Goal: Transaction & Acquisition: Purchase product/service

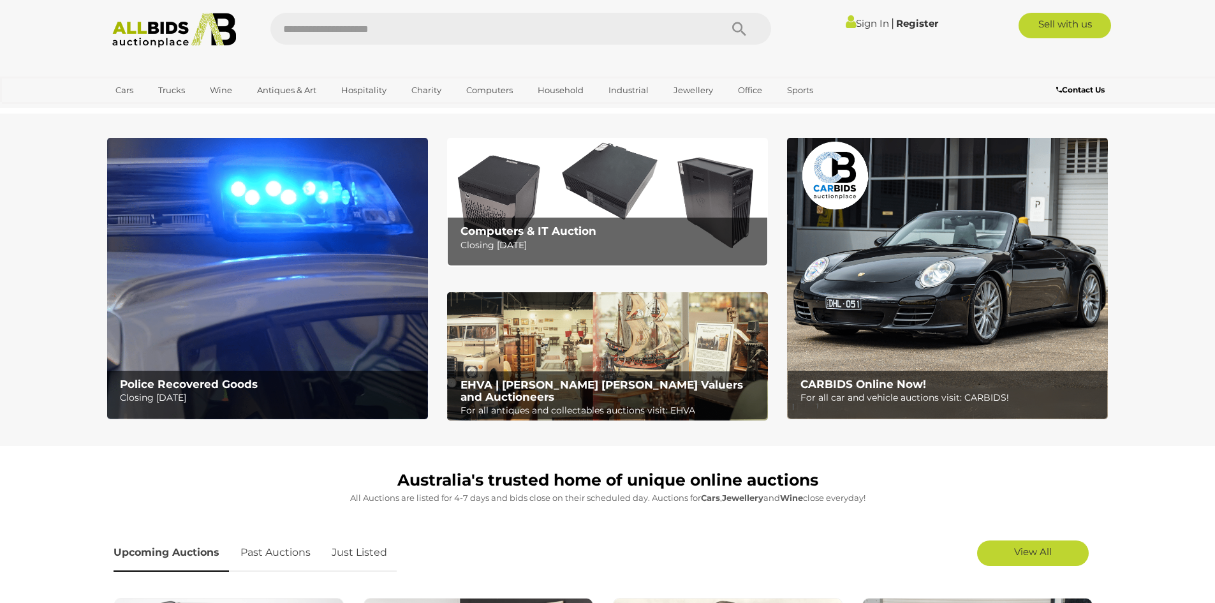
click at [865, 19] on link "Sign In" at bounding box center [867, 23] width 43 height 12
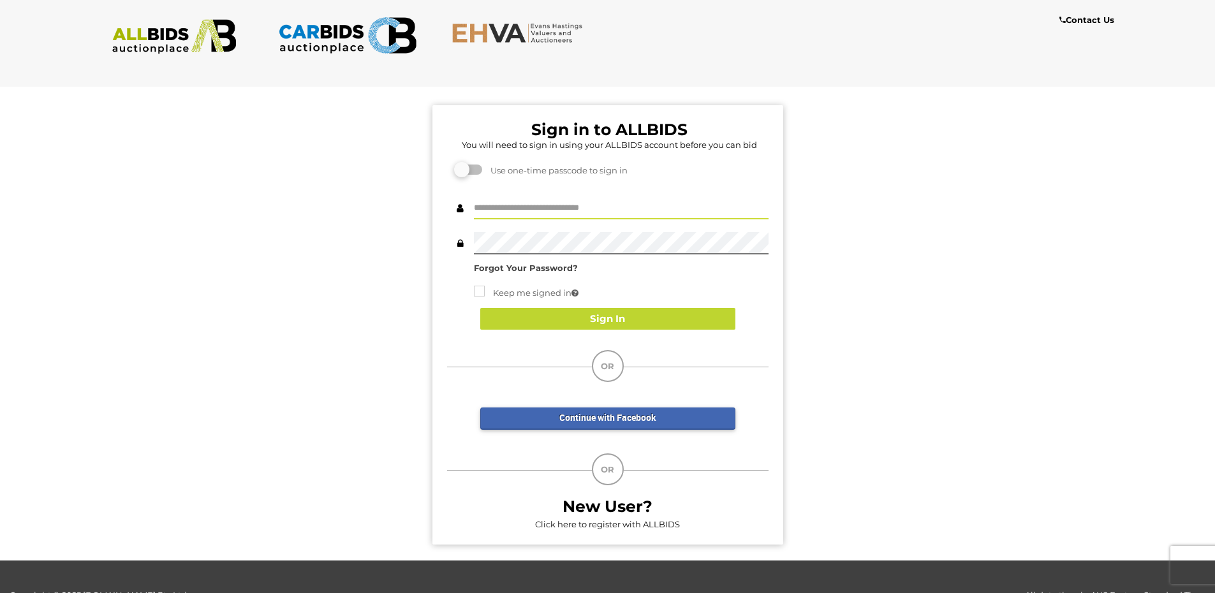
click at [511, 204] on input "text" at bounding box center [621, 208] width 295 height 22
type input "**********"
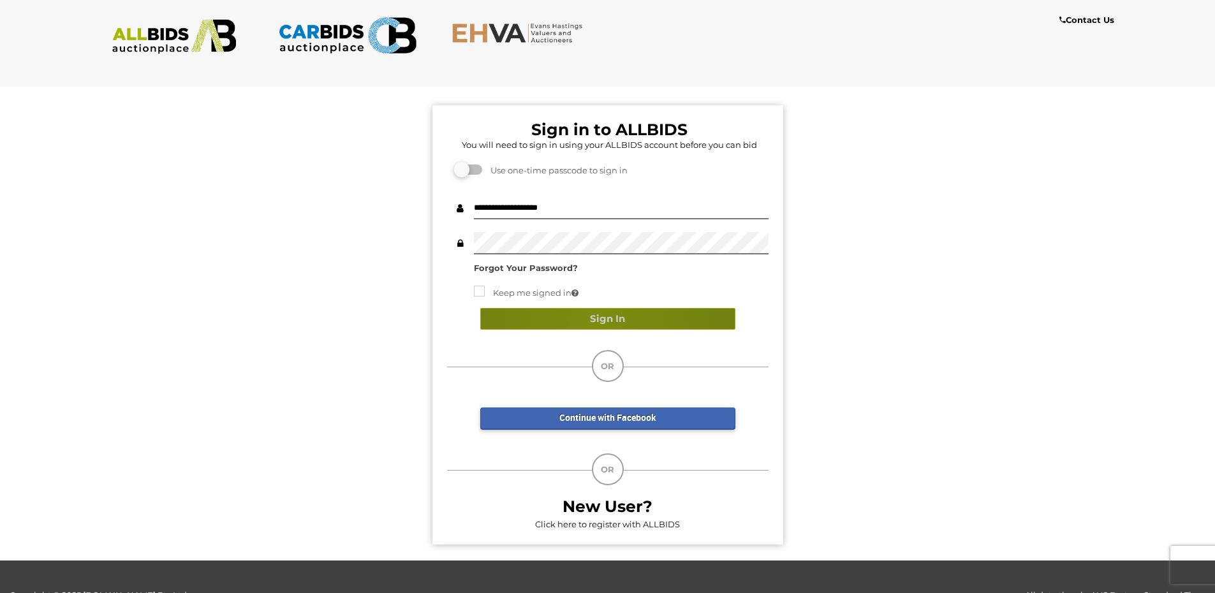
click at [596, 321] on button "Sign In" at bounding box center [607, 319] width 255 height 22
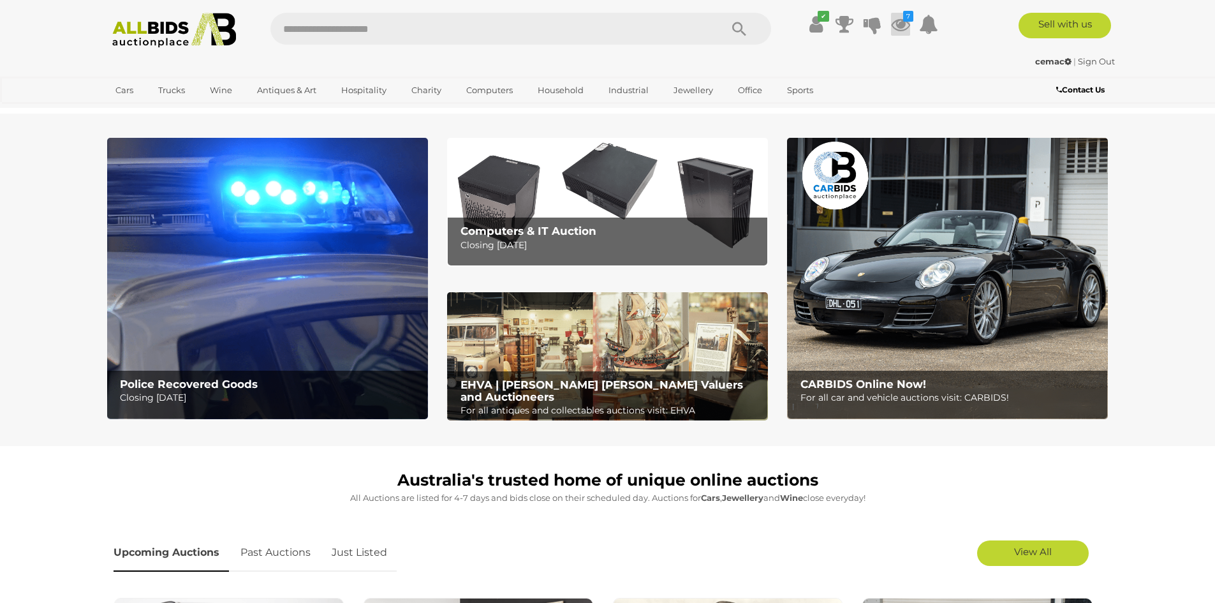
click at [896, 24] on icon at bounding box center [900, 24] width 19 height 23
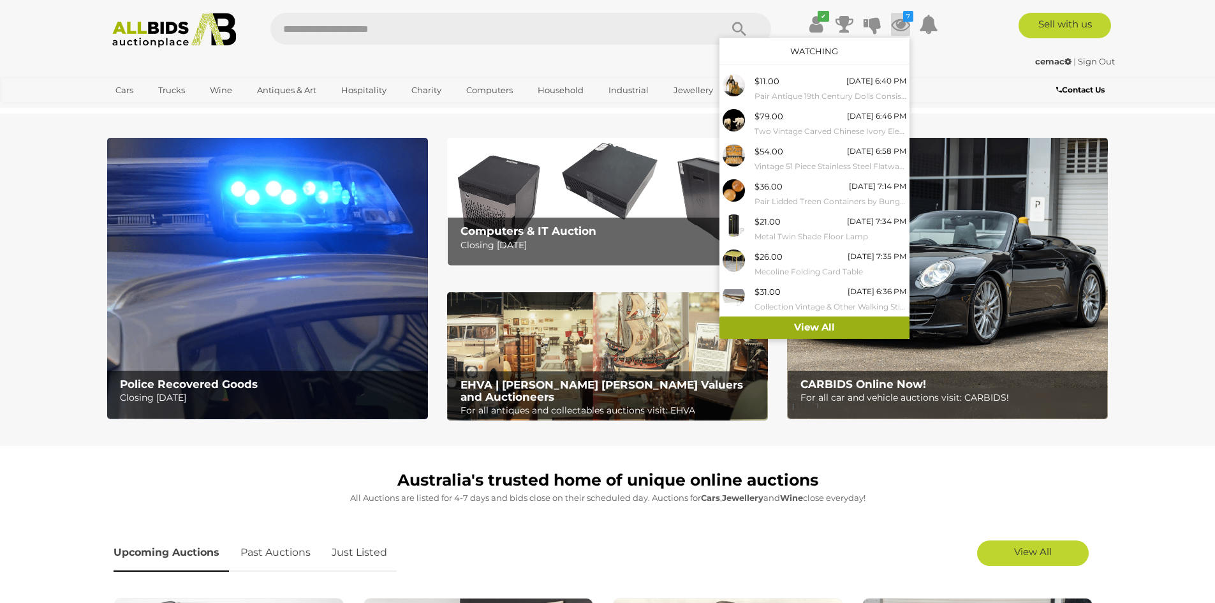
click at [795, 323] on link "View All" at bounding box center [815, 327] width 190 height 22
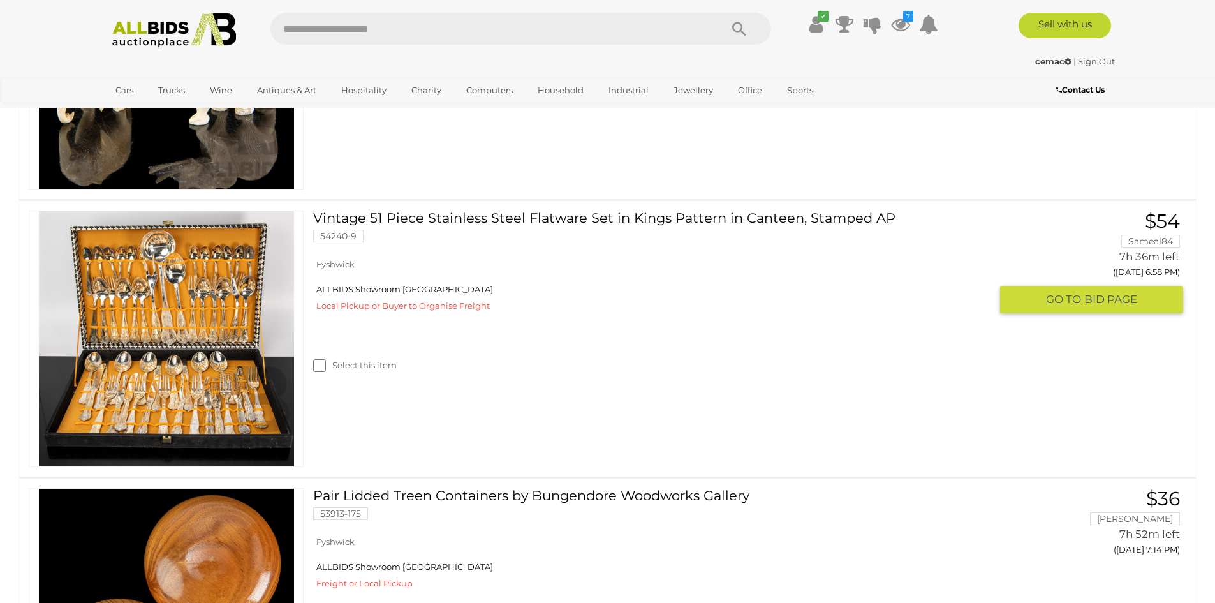
scroll to position [728, 0]
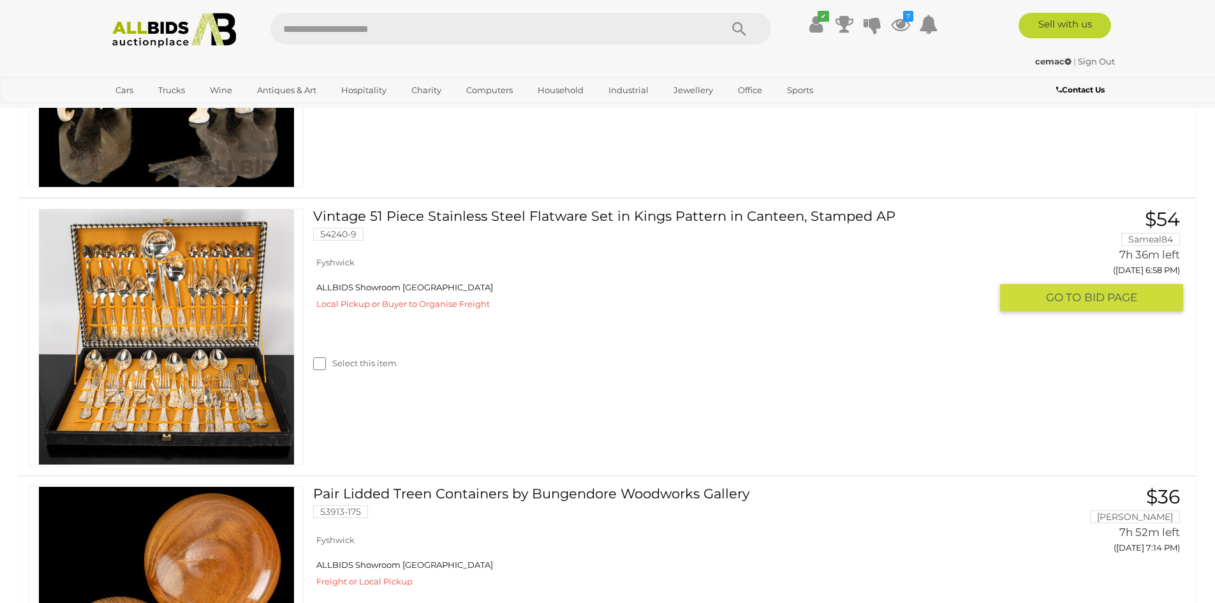
click at [172, 378] on img at bounding box center [166, 336] width 255 height 255
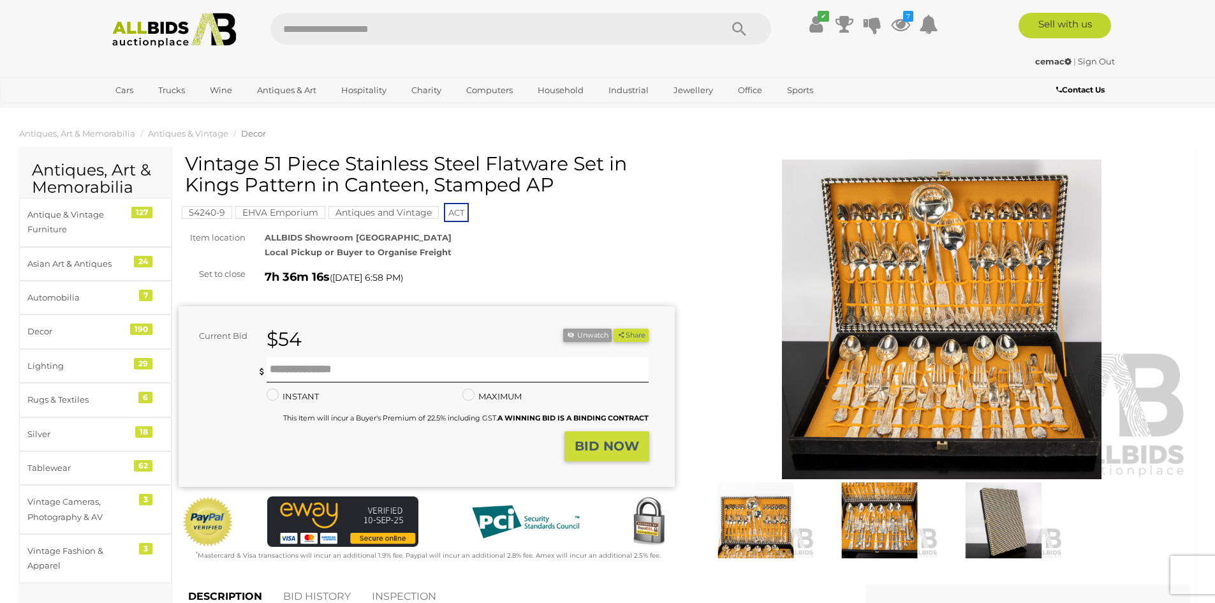
click at [907, 367] on img at bounding box center [942, 320] width 496 height 320
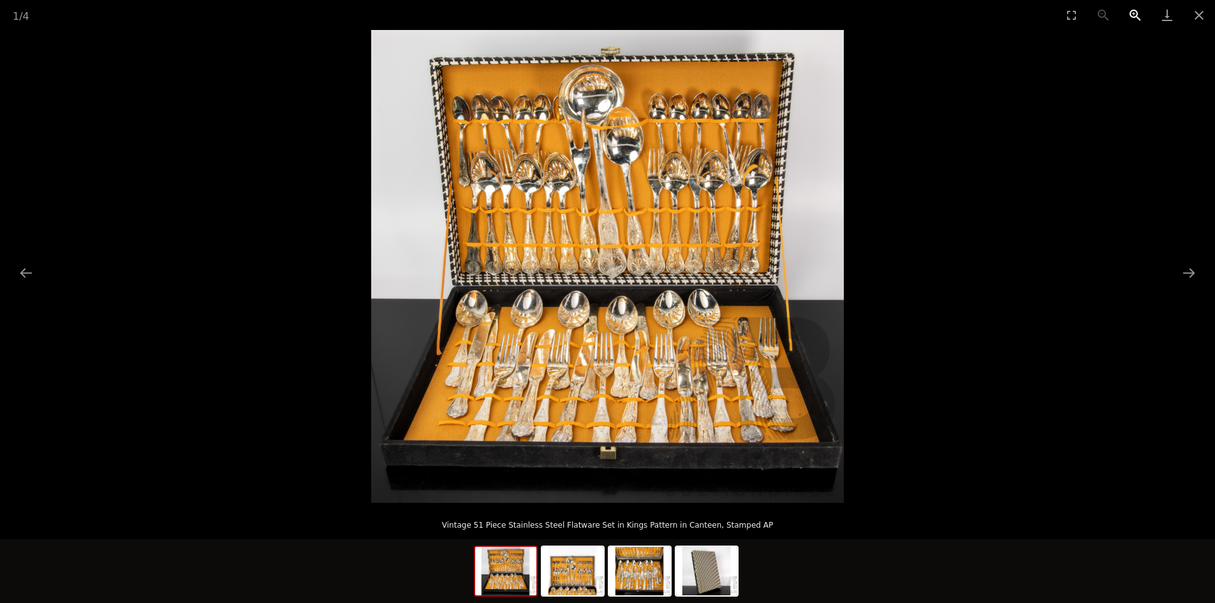
click at [1134, 11] on button "Zoom in" at bounding box center [1136, 15] width 32 height 30
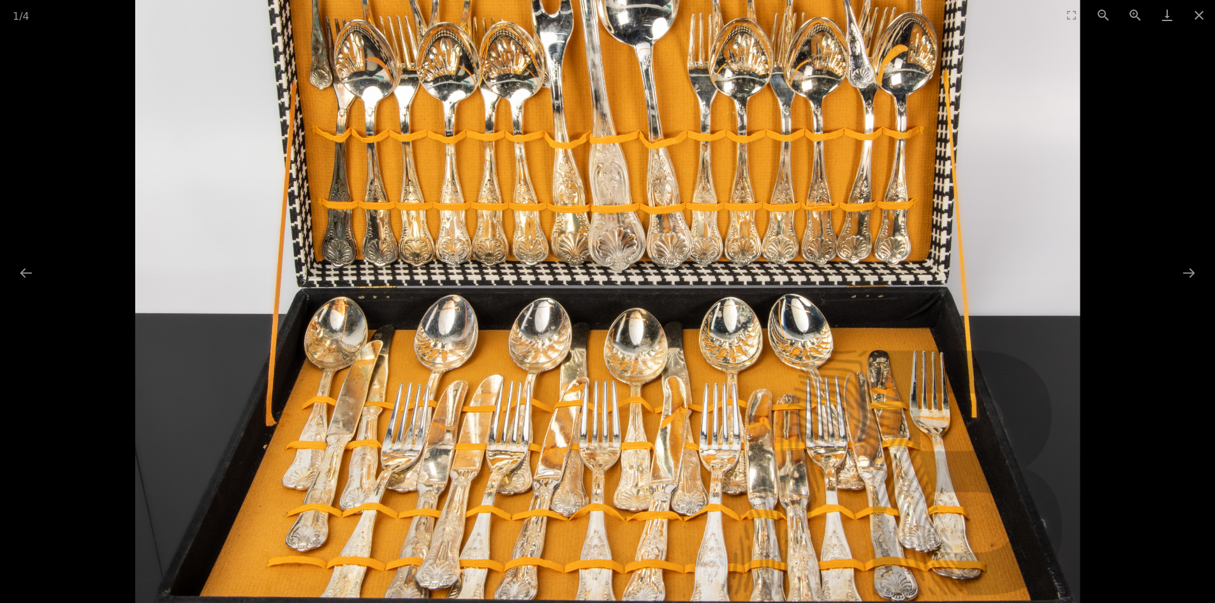
click at [601, 239] on img at bounding box center [608, 249] width 946 height 946
click at [1133, 11] on button "Zoom in" at bounding box center [1136, 15] width 32 height 30
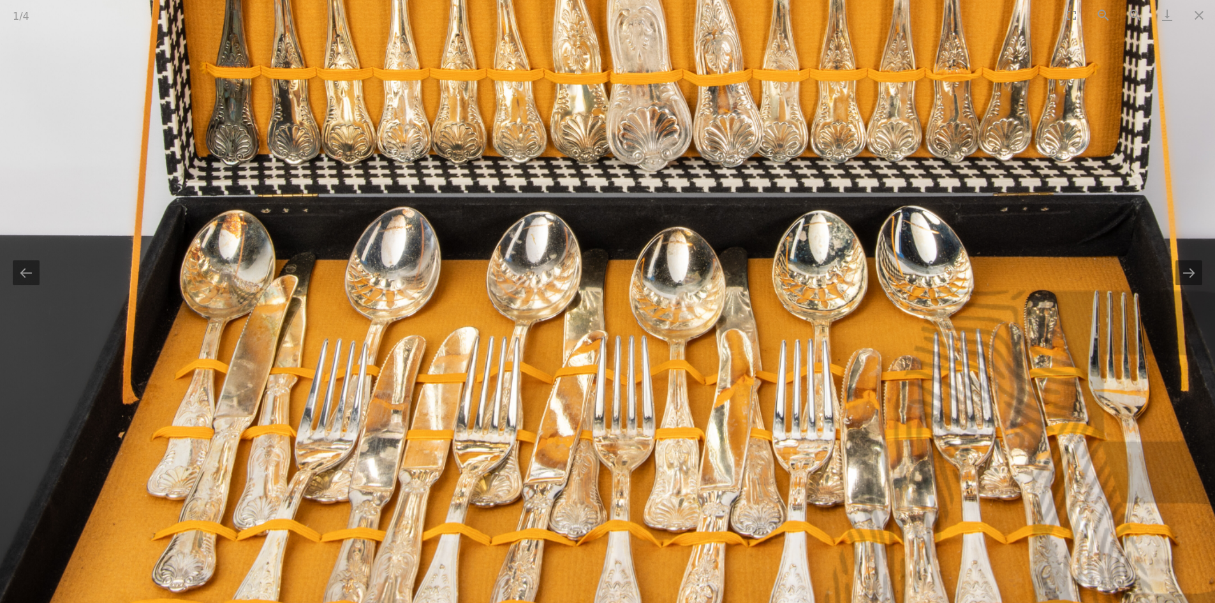
drag, startPoint x: 665, startPoint y: 538, endPoint x: 696, endPoint y: 455, distance: 88.4
click at [696, 455] on img at bounding box center [635, 138] width 1418 height 1418
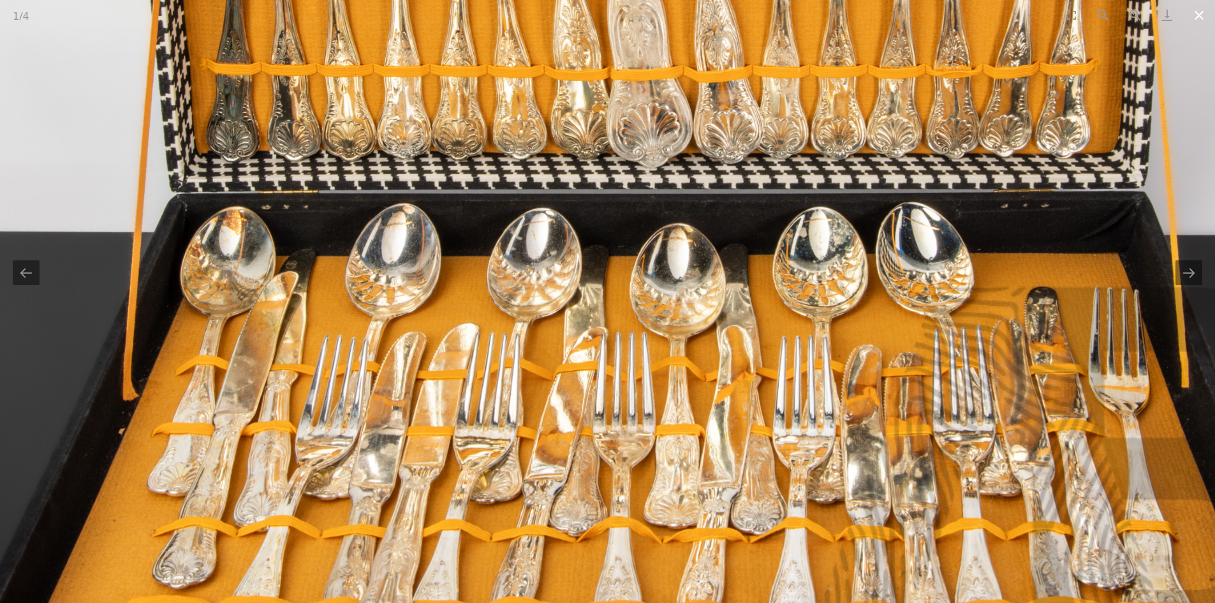
click at [1197, 15] on button "Close gallery" at bounding box center [1200, 15] width 32 height 30
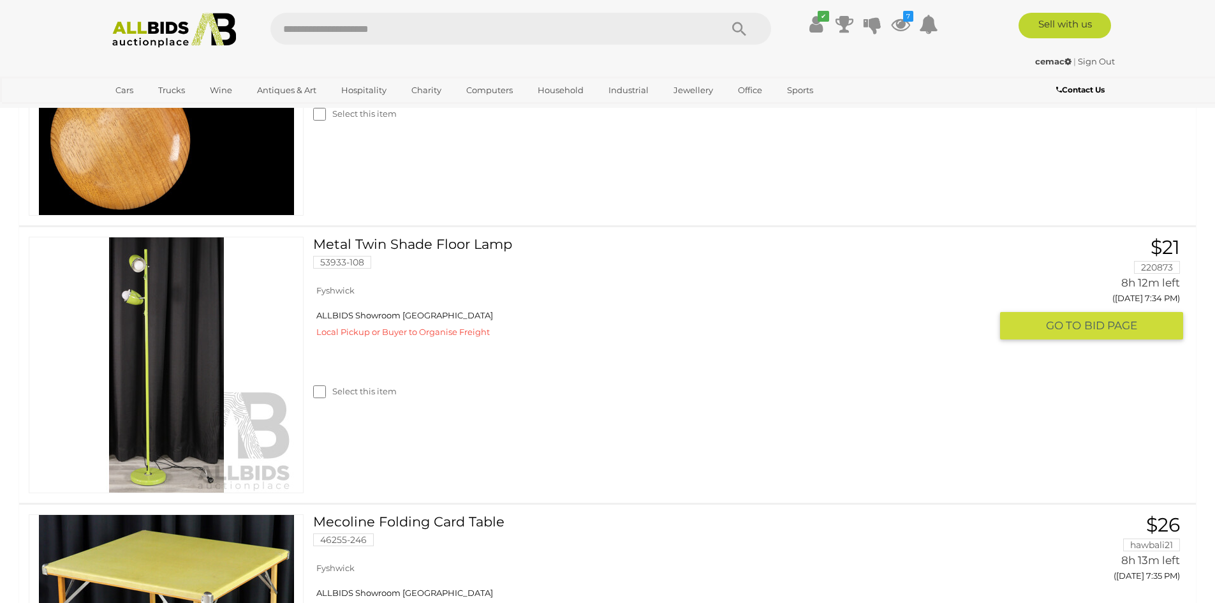
scroll to position [1340, 0]
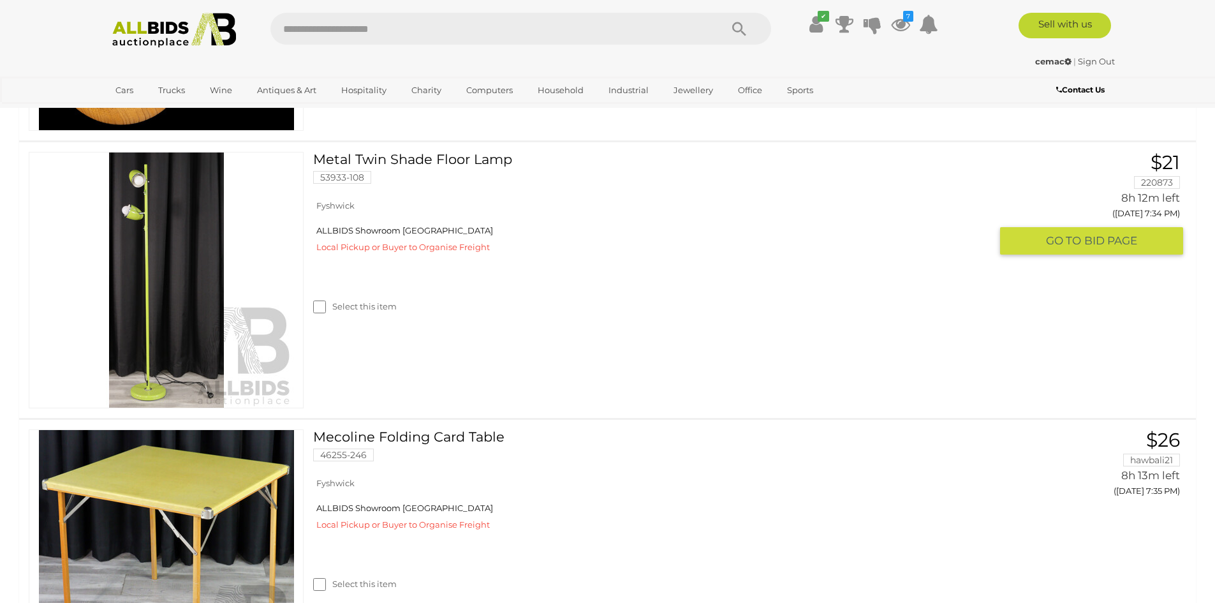
click at [144, 273] on img at bounding box center [166, 279] width 255 height 255
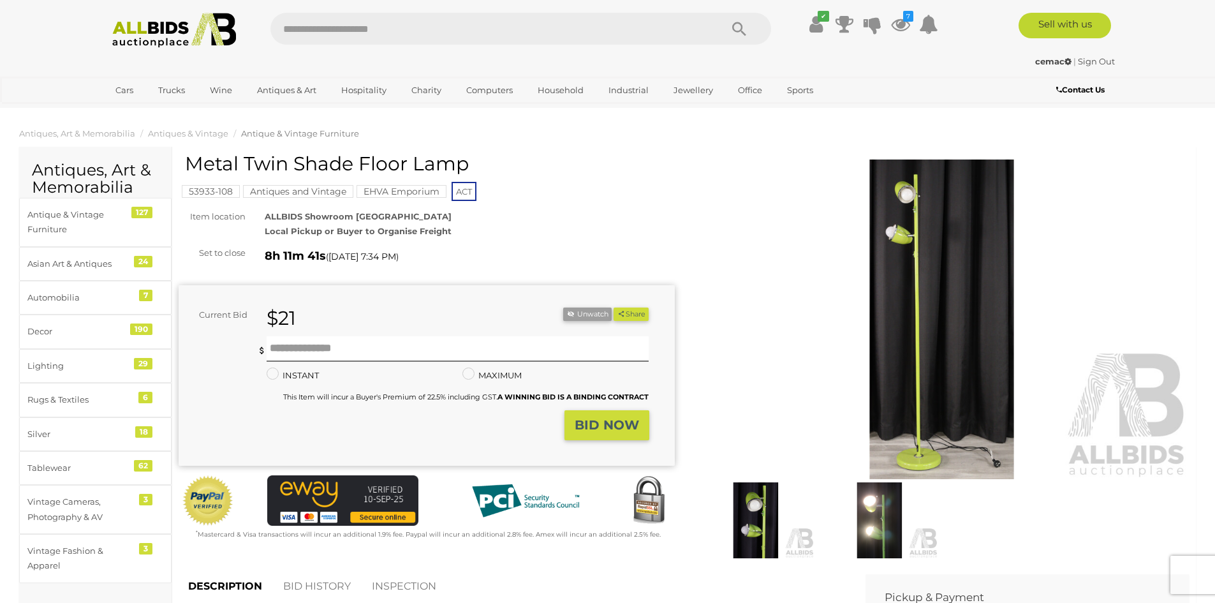
click at [908, 244] on img at bounding box center [942, 320] width 496 height 320
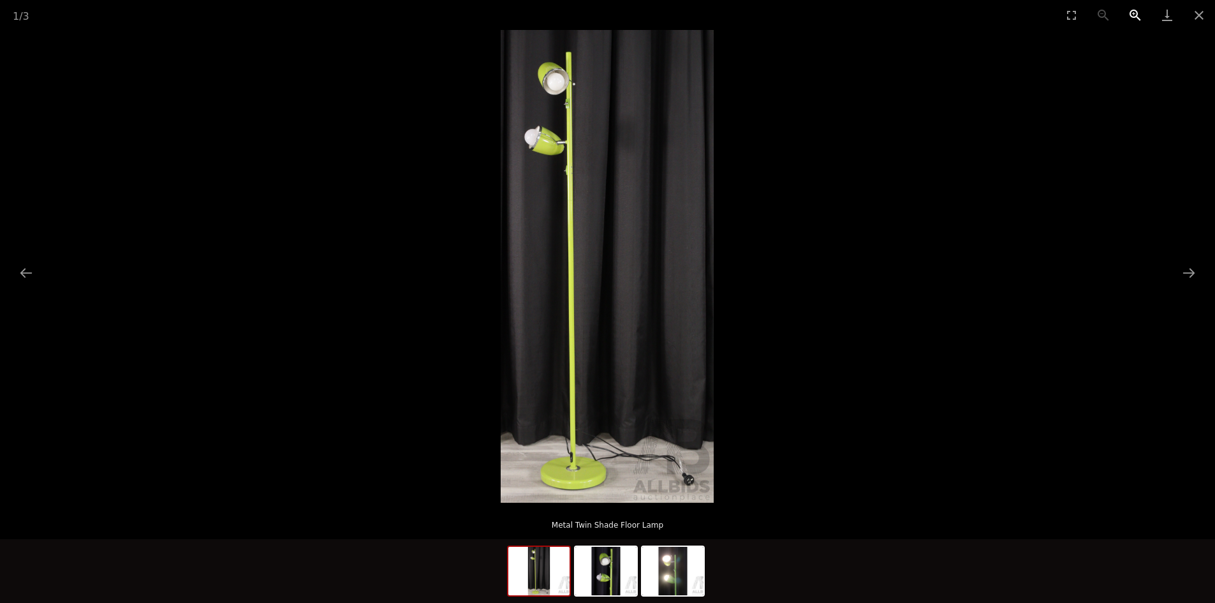
click at [1133, 14] on button "Zoom in" at bounding box center [1136, 15] width 32 height 30
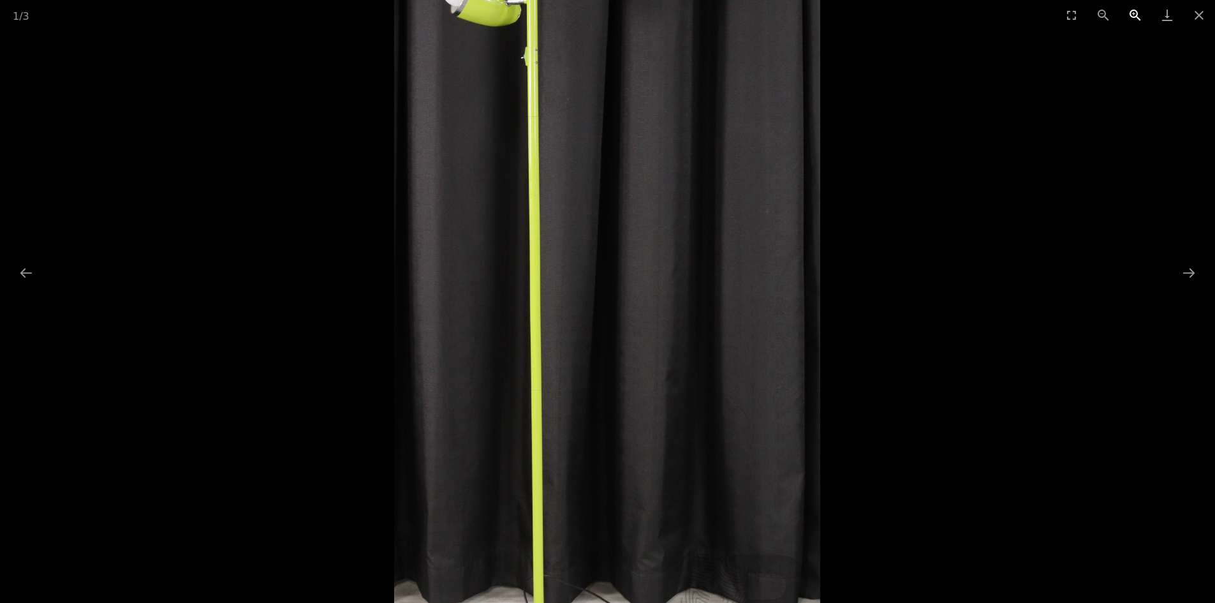
click at [1133, 14] on button "Zoom in" at bounding box center [1136, 15] width 32 height 30
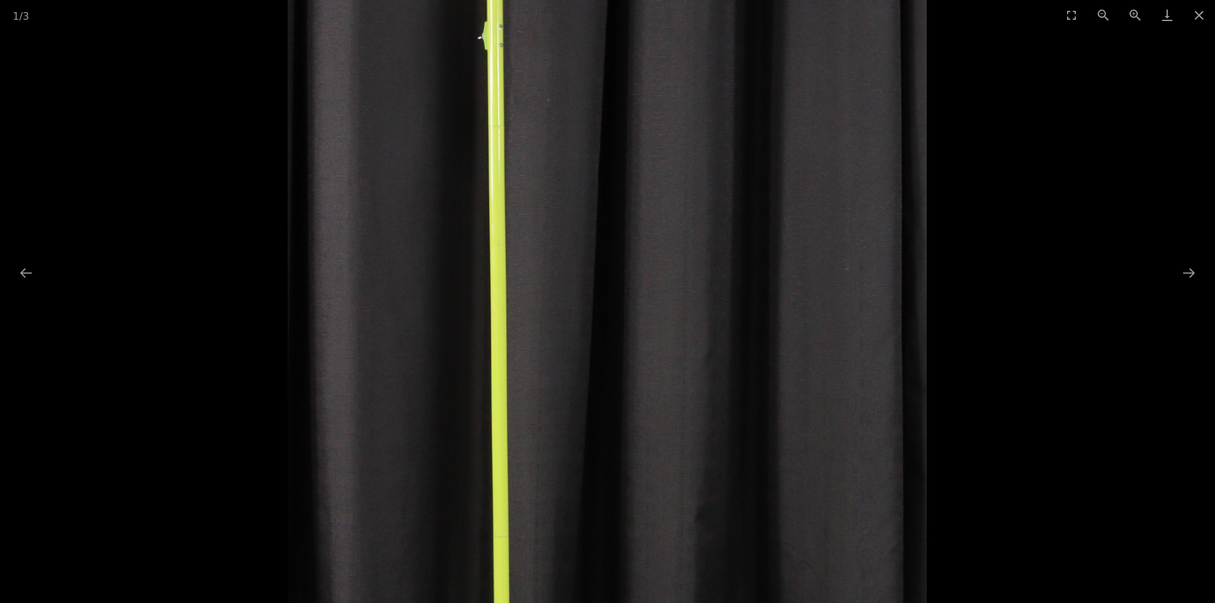
drag, startPoint x: 608, startPoint y: 496, endPoint x: 674, endPoint y: 611, distance: 132.6
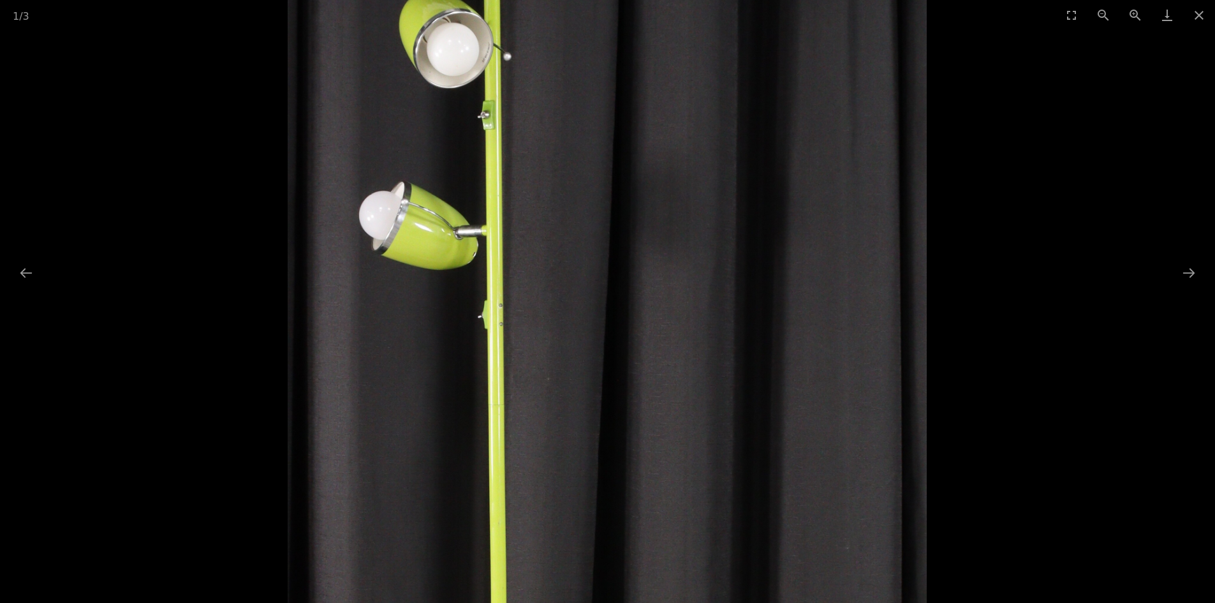
drag, startPoint x: 611, startPoint y: 210, endPoint x: 618, endPoint y: 486, distance: 275.7
click at [618, 486] on img at bounding box center [608, 603] width 640 height 1418
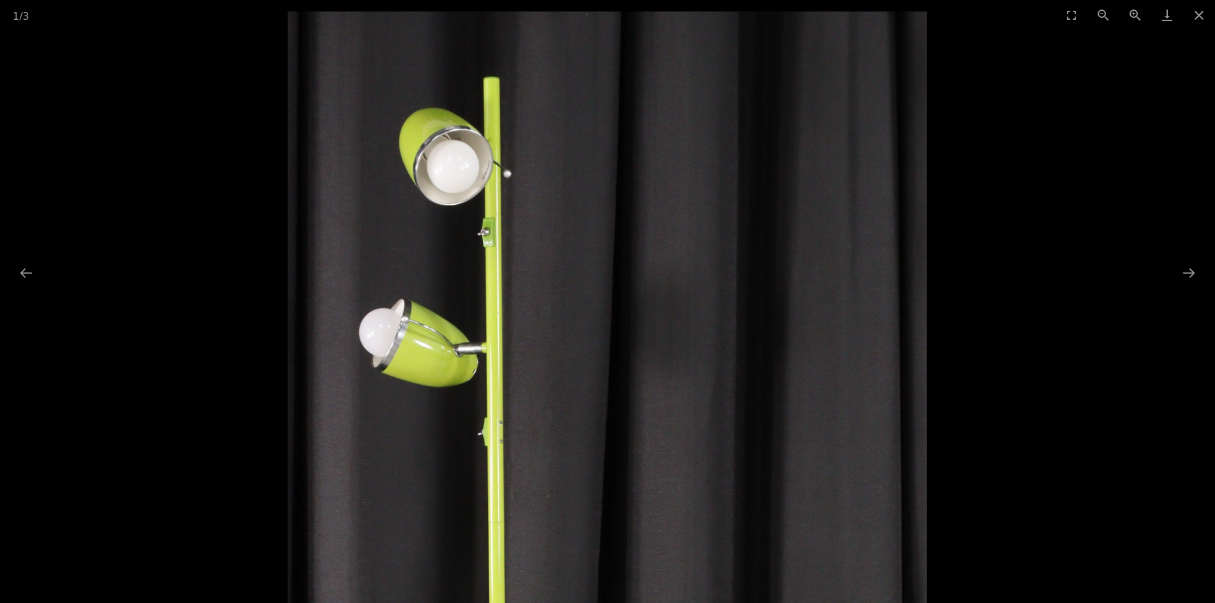
drag, startPoint x: 604, startPoint y: 280, endPoint x: 611, endPoint y: 348, distance: 68.6
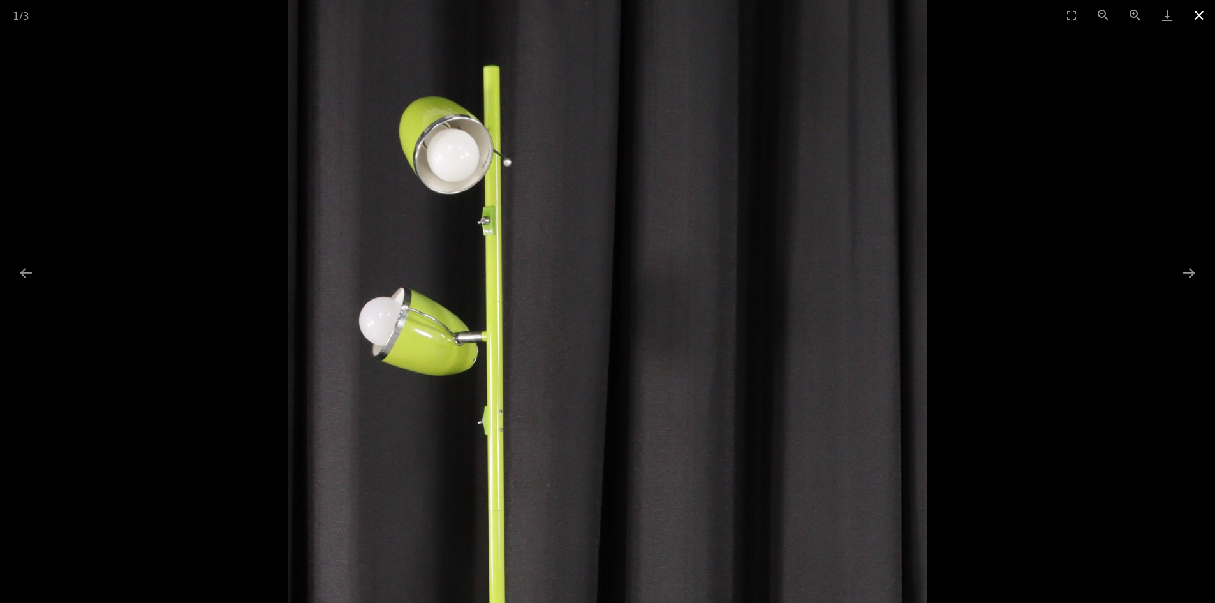
click at [1200, 13] on button "Close gallery" at bounding box center [1200, 15] width 32 height 30
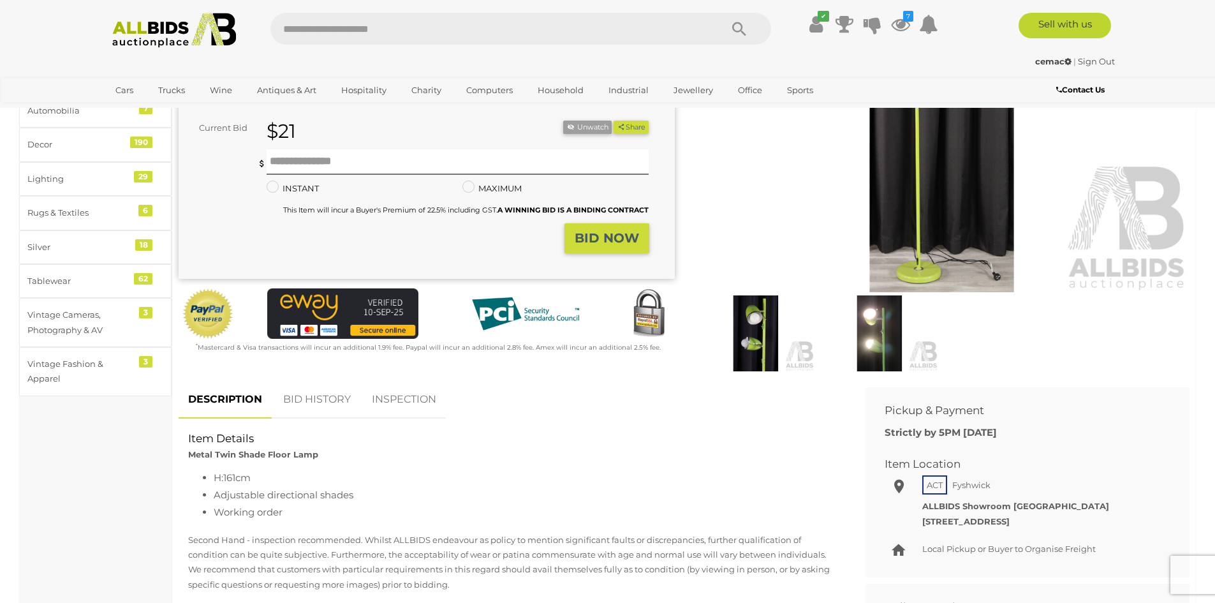
scroll to position [191, 0]
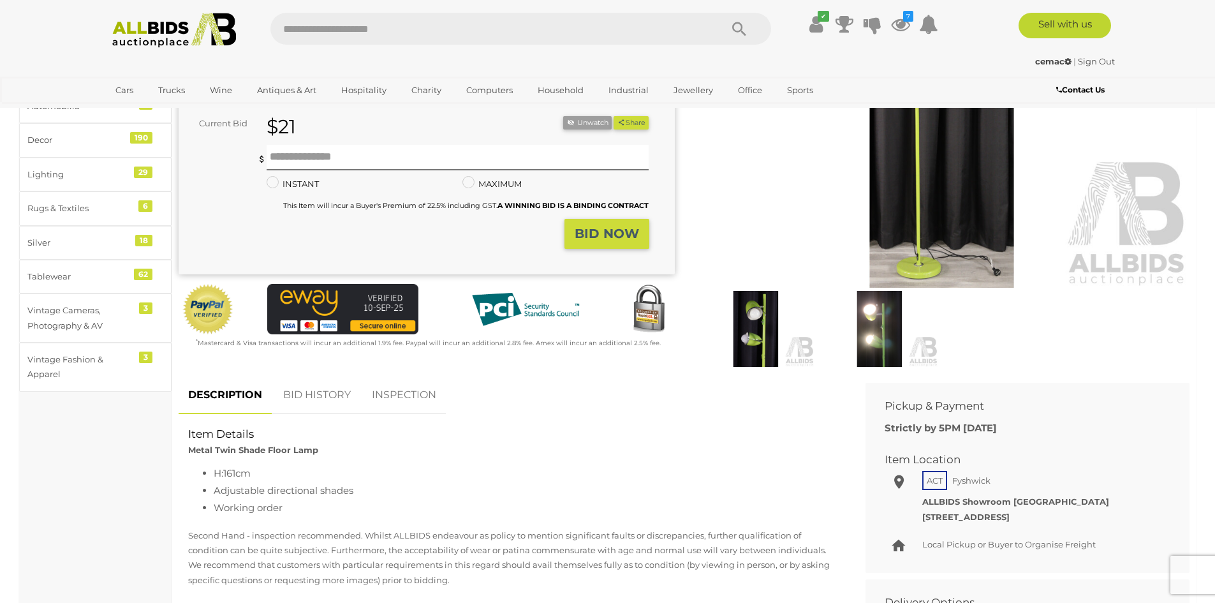
click at [314, 396] on link "BID HISTORY" at bounding box center [317, 395] width 87 height 38
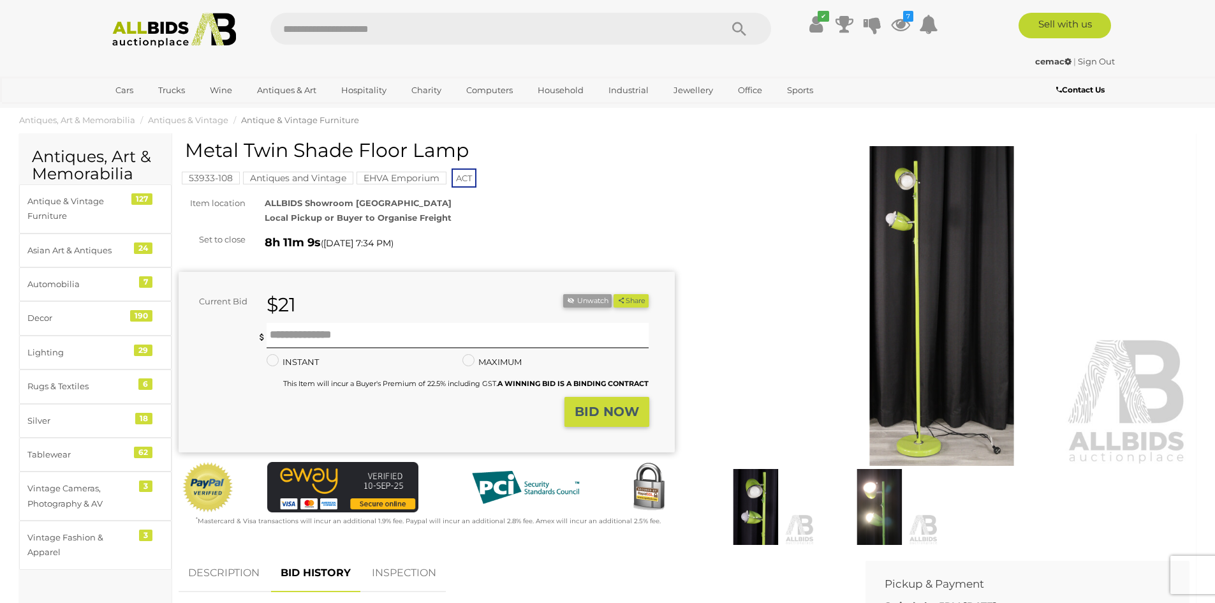
scroll to position [0, 0]
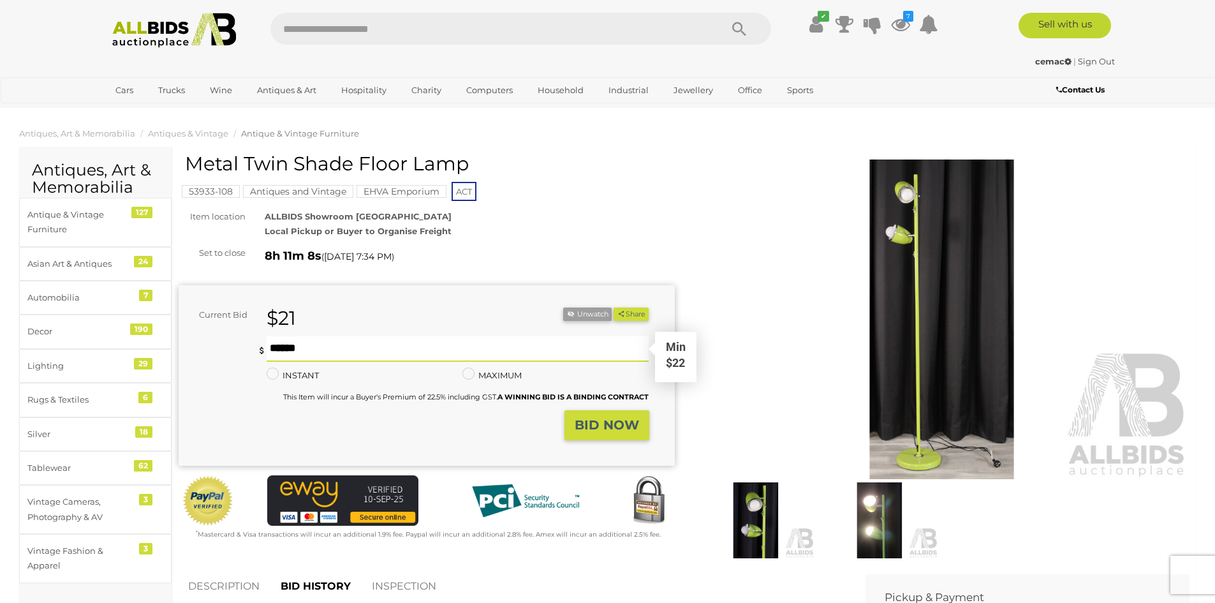
click at [279, 339] on input "text" at bounding box center [458, 349] width 383 height 26
type input "**"
click at [602, 423] on strong "BID NOW" at bounding box center [607, 424] width 64 height 15
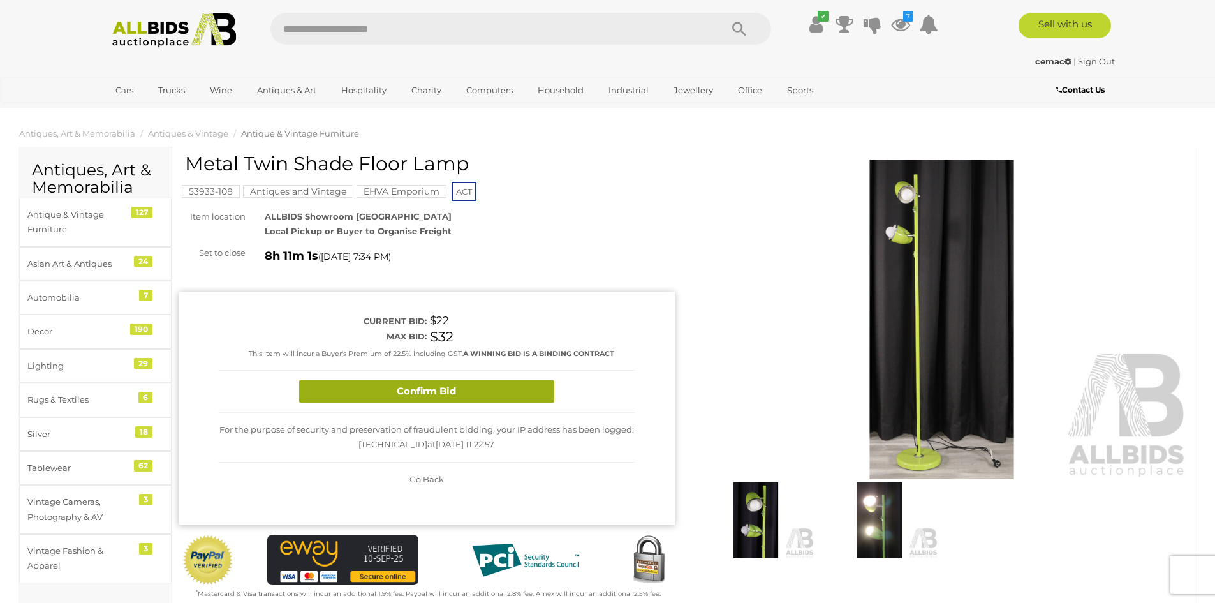
click at [417, 387] on button "Confirm Bid" at bounding box center [426, 391] width 255 height 22
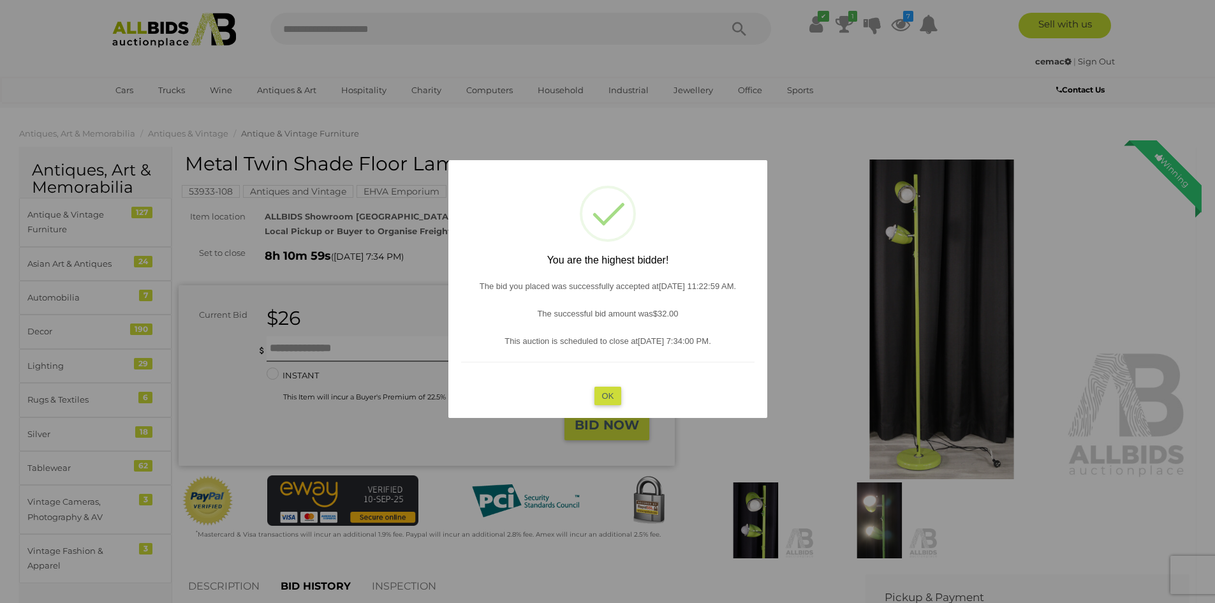
click at [606, 391] on button "OK" at bounding box center [607, 395] width 27 height 19
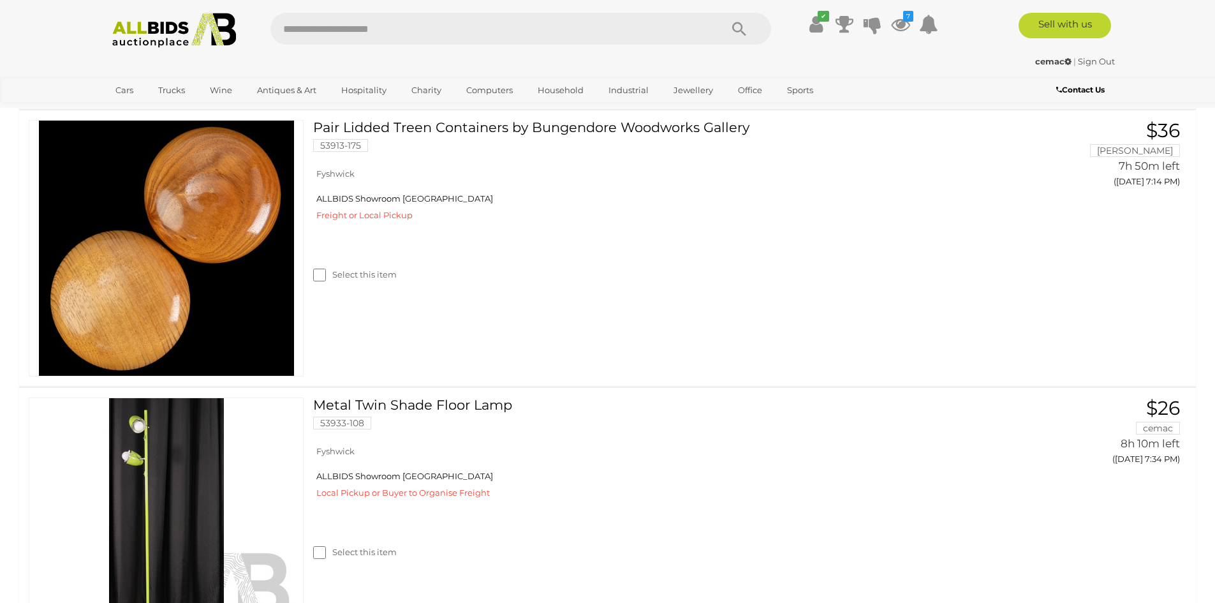
scroll to position [829, 0]
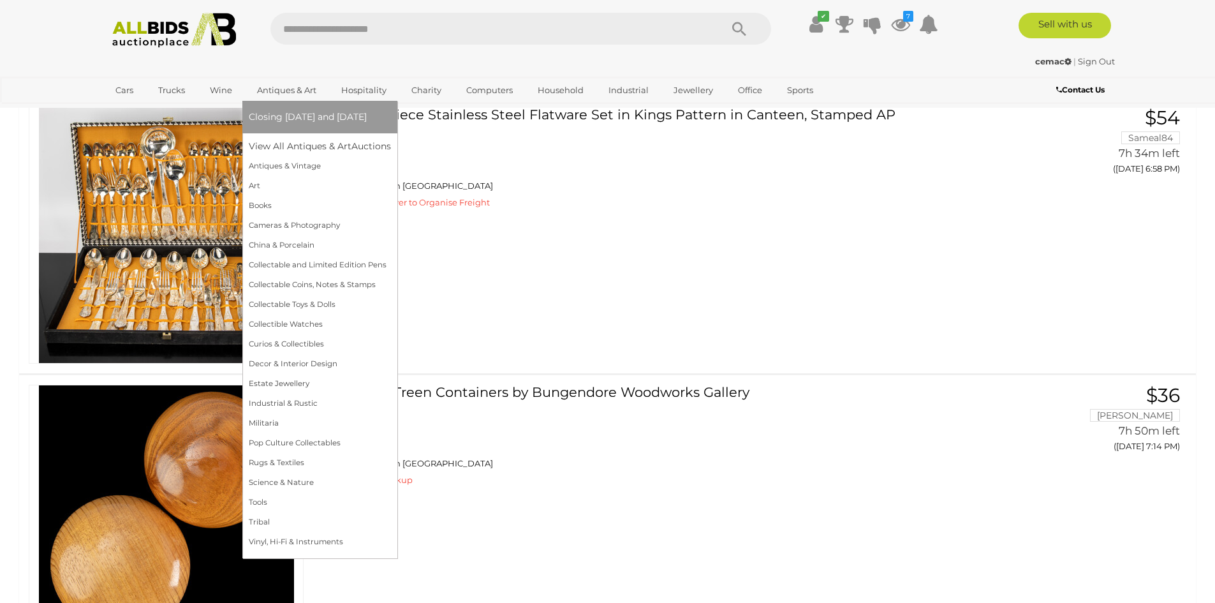
drag, startPoint x: 276, startPoint y: 87, endPoint x: 277, endPoint y: 98, distance: 10.9
click at [276, 87] on link "Antiques & Art" at bounding box center [287, 90] width 76 height 21
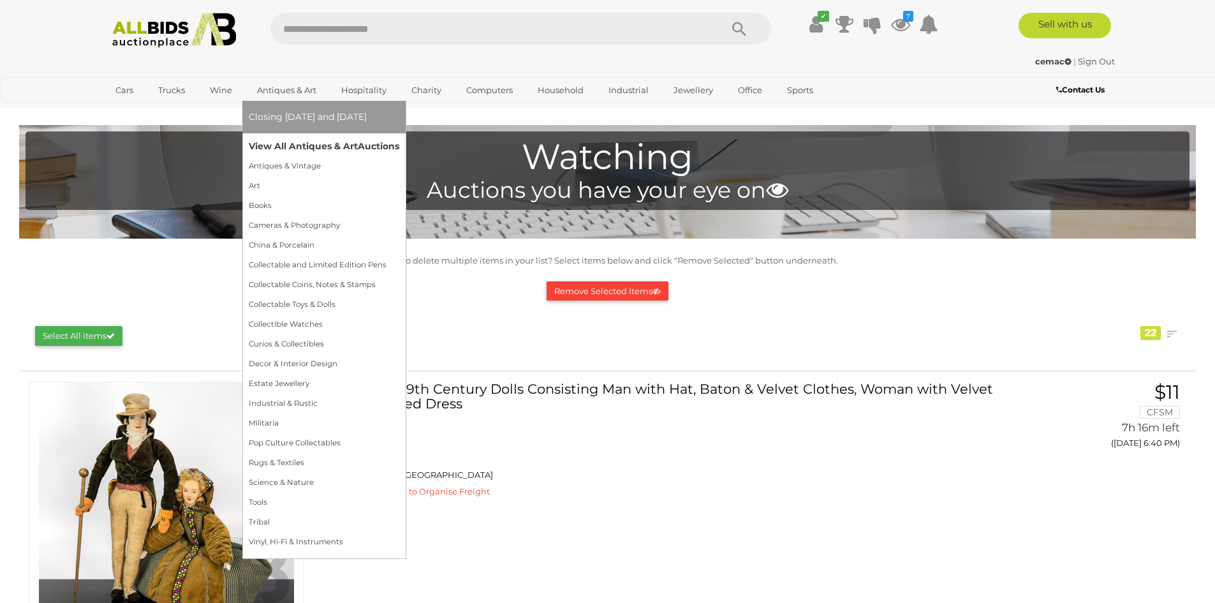
click at [282, 148] on link "View All Antiques & Art Auctions" at bounding box center [324, 147] width 151 height 20
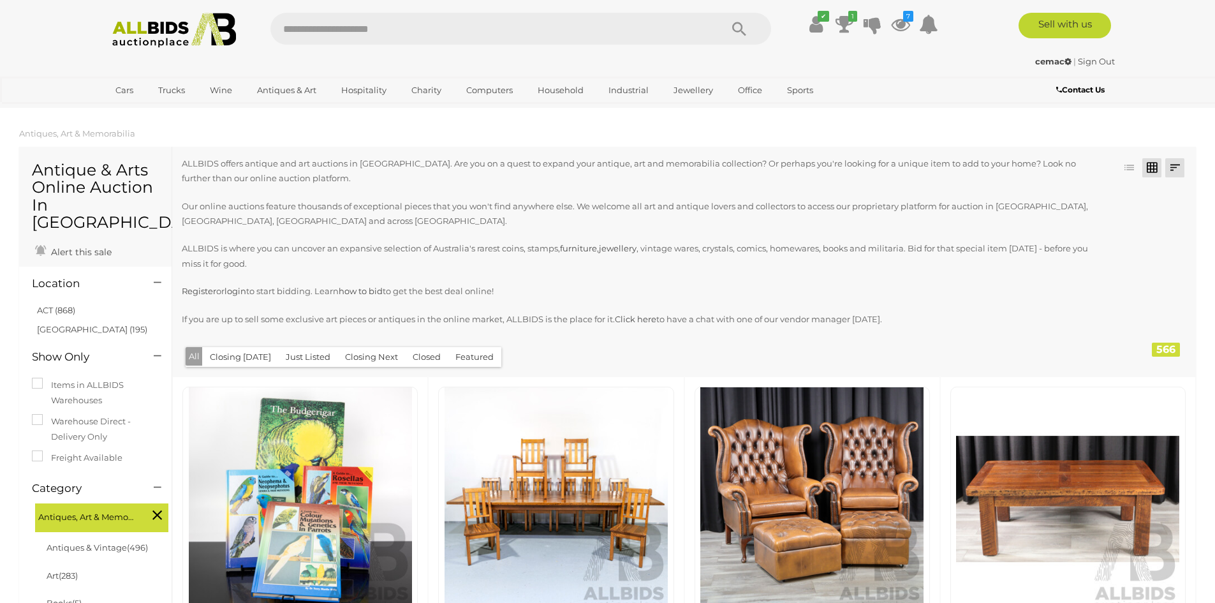
click at [1173, 162] on link at bounding box center [1175, 167] width 19 height 19
click at [1150, 260] on link "Highest Bid" at bounding box center [1091, 259] width 190 height 22
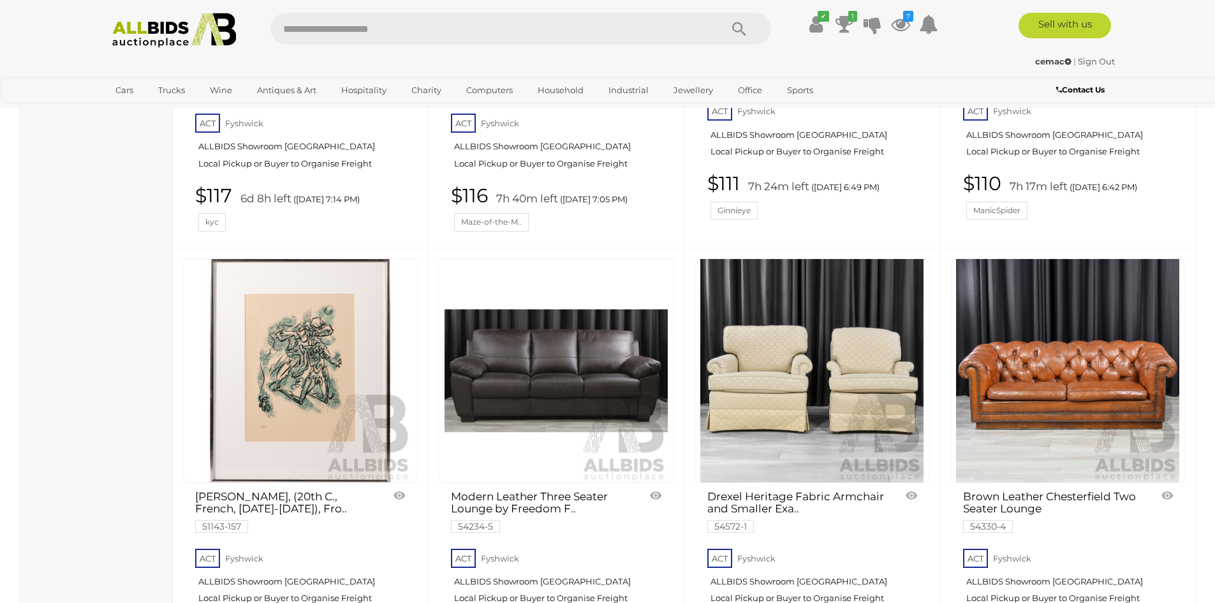
scroll to position [1191, 0]
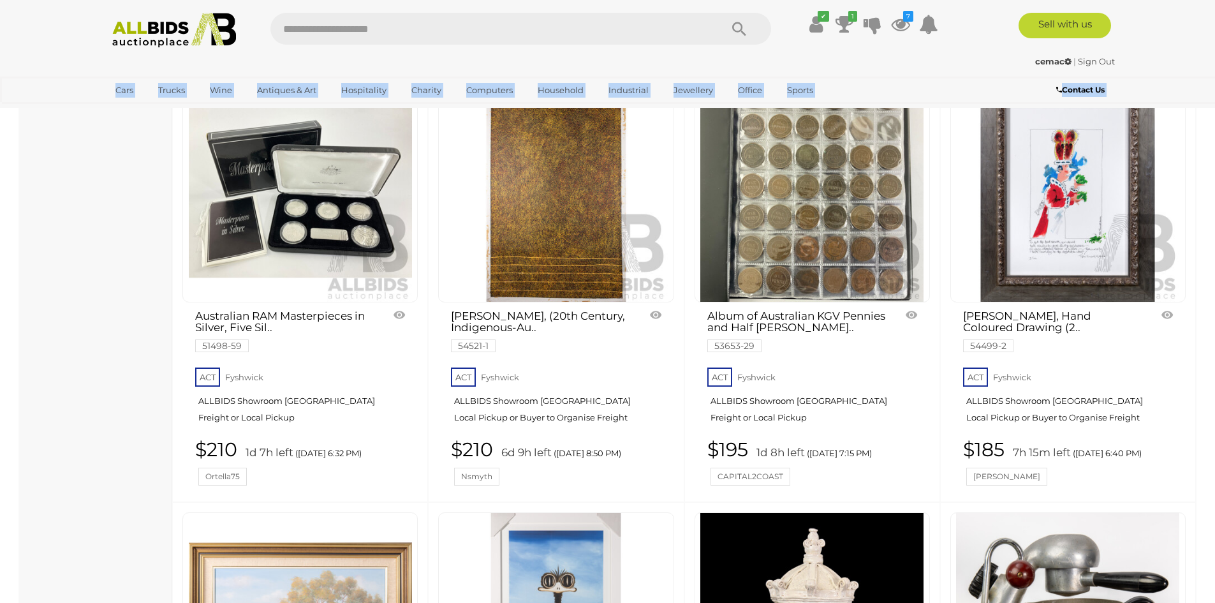
drag, startPoint x: 1212, startPoint y: 72, endPoint x: 1219, endPoint y: 15, distance: 57.1
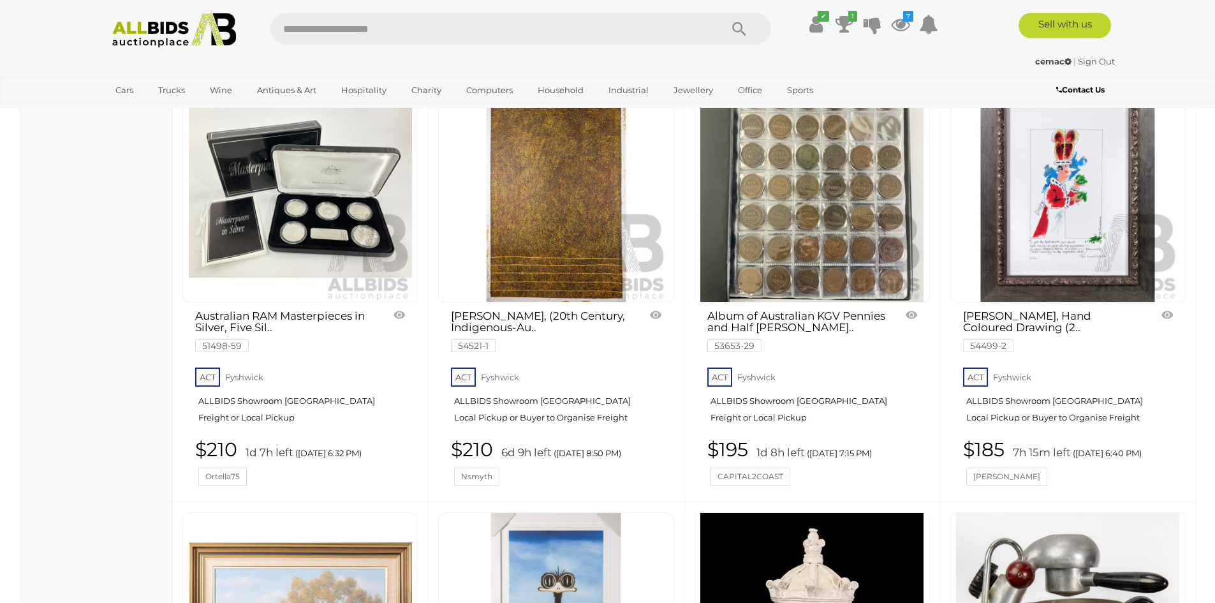
click at [1173, 50] on div "✔ Track & Trace 1 7" at bounding box center [607, 25] width 1215 height 51
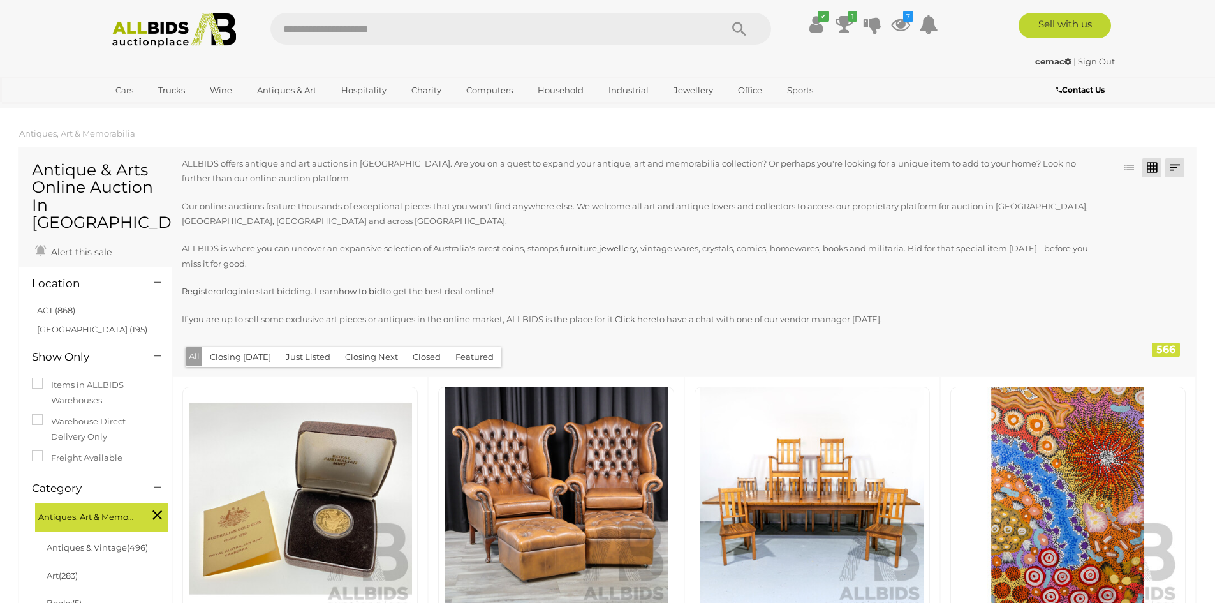
click at [1174, 168] on link at bounding box center [1175, 167] width 19 height 19
click at [1148, 238] on link "Lowest Bid" at bounding box center [1091, 237] width 190 height 22
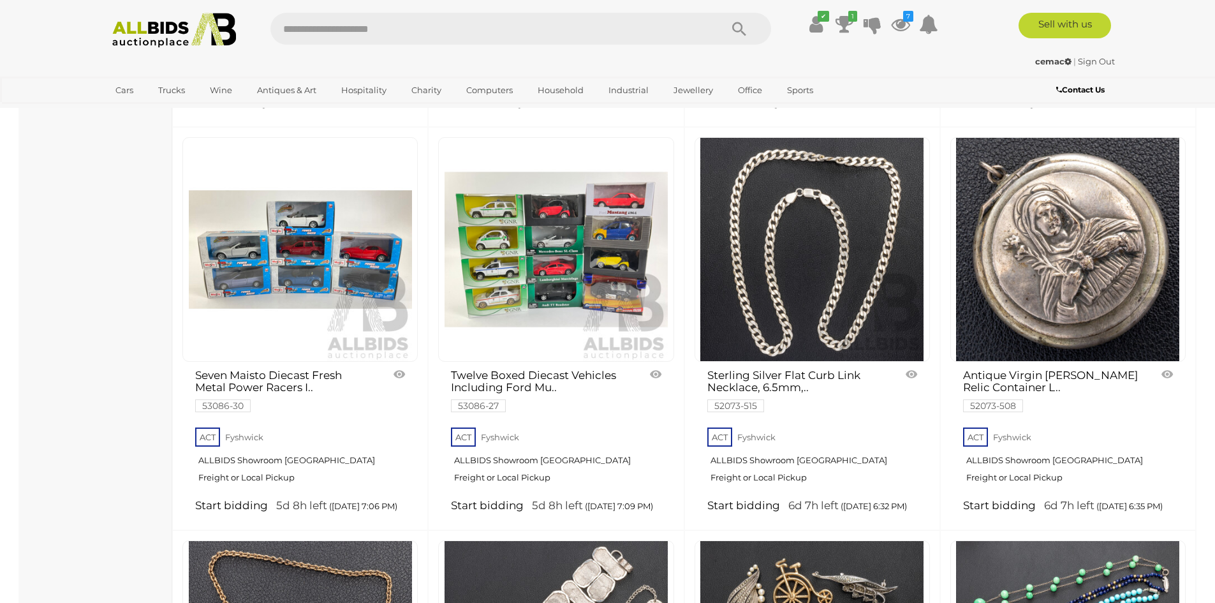
scroll to position [2297, 0]
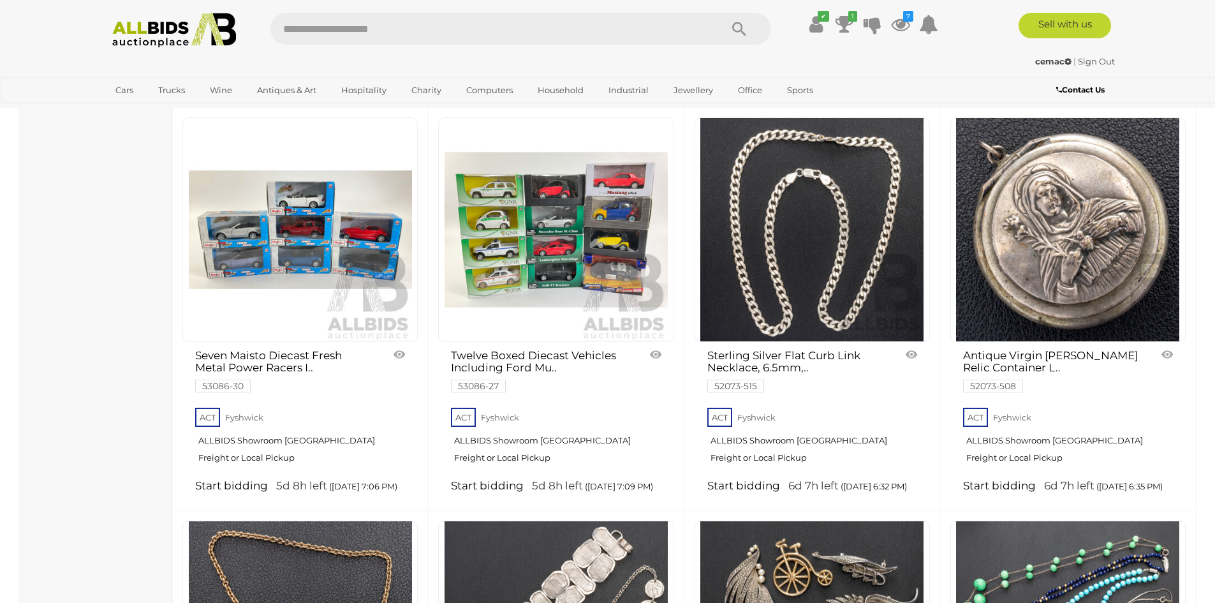
click at [787, 249] on img at bounding box center [812, 229] width 223 height 223
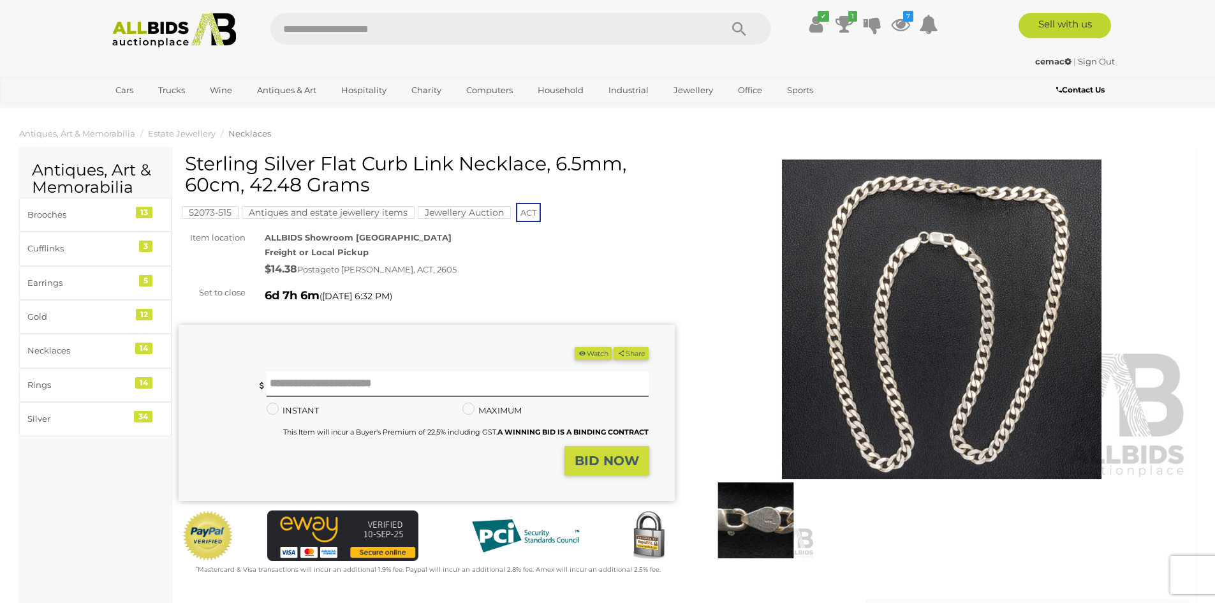
click at [887, 283] on img at bounding box center [942, 320] width 496 height 320
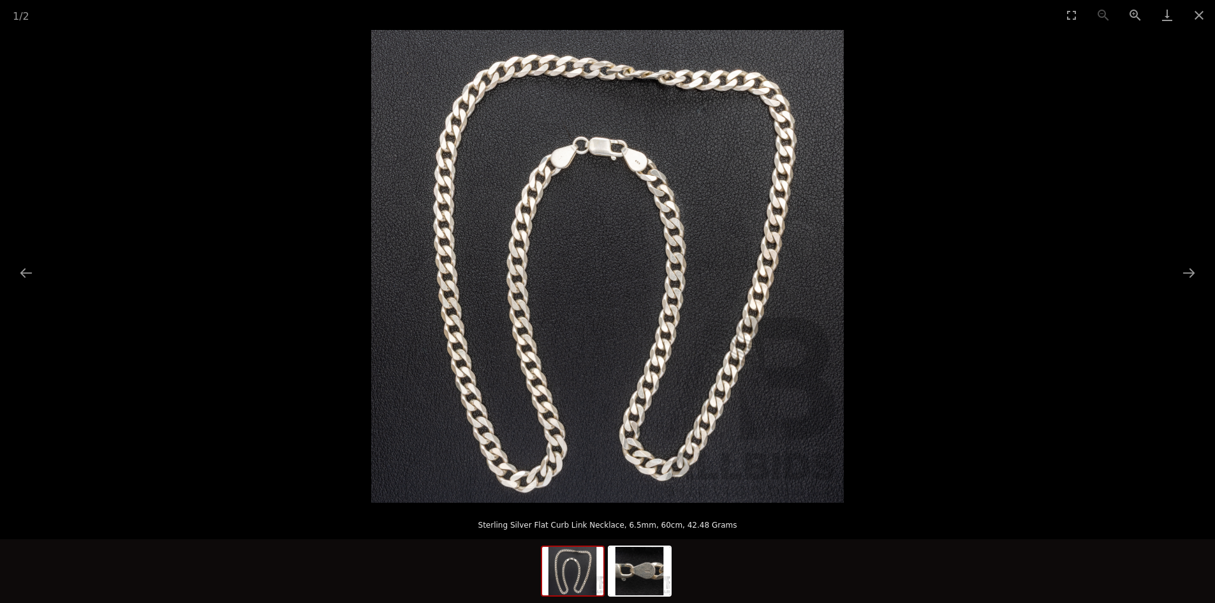
scroll to position [64, 0]
click at [1191, 272] on button "Next slide" at bounding box center [1189, 272] width 27 height 25
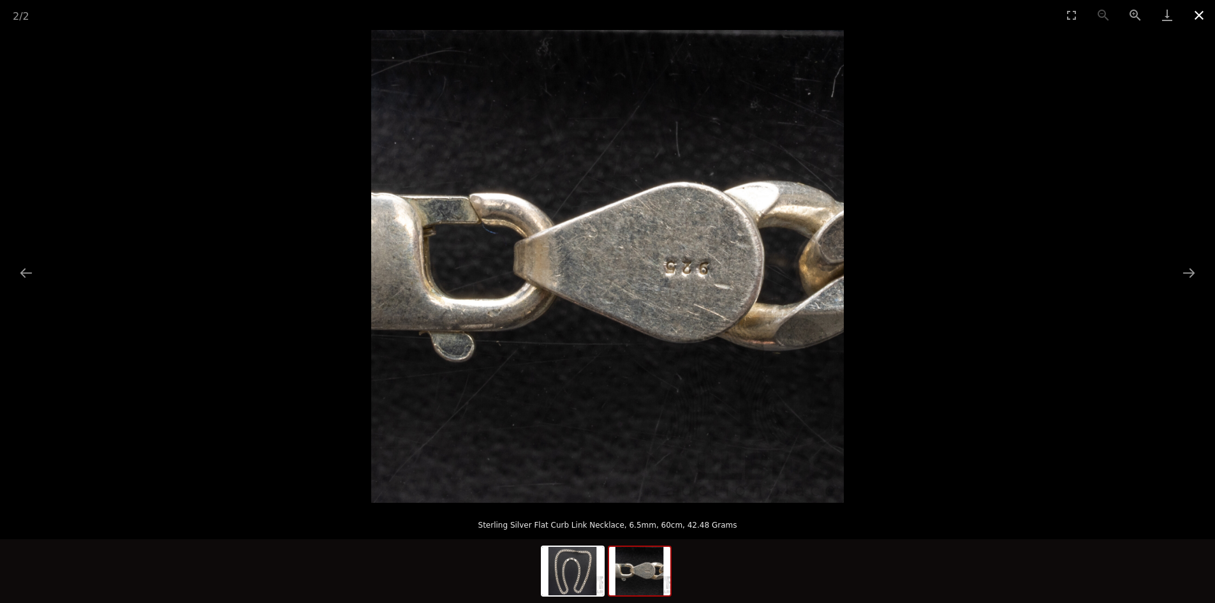
click at [1203, 11] on button "Close gallery" at bounding box center [1200, 15] width 32 height 30
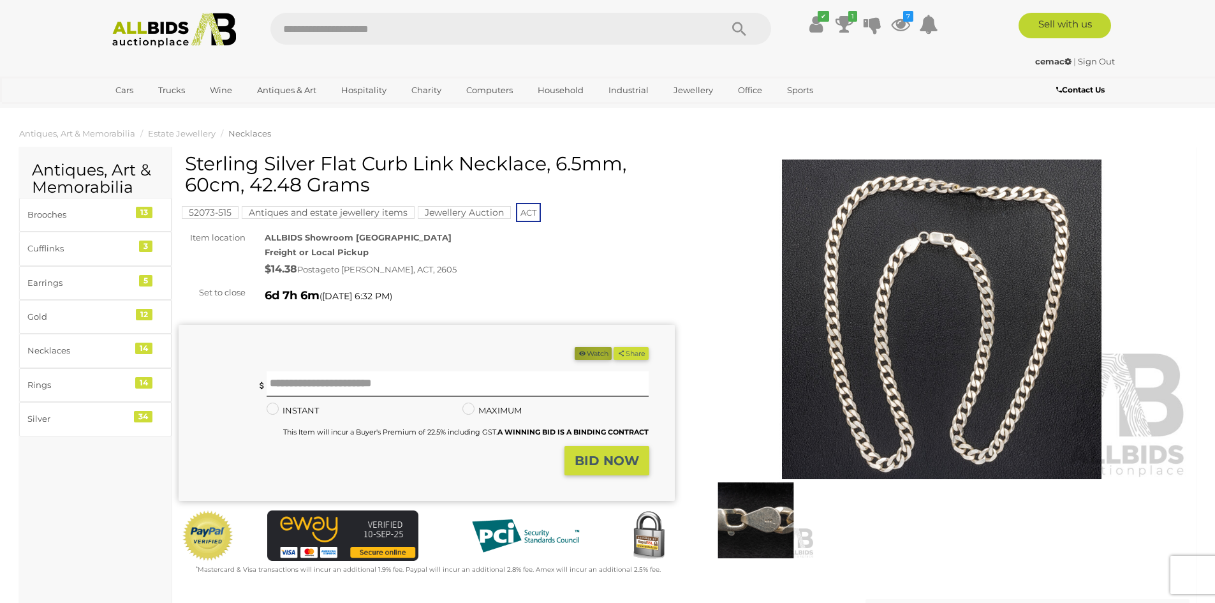
click at [595, 357] on button "Watch" at bounding box center [593, 353] width 37 height 13
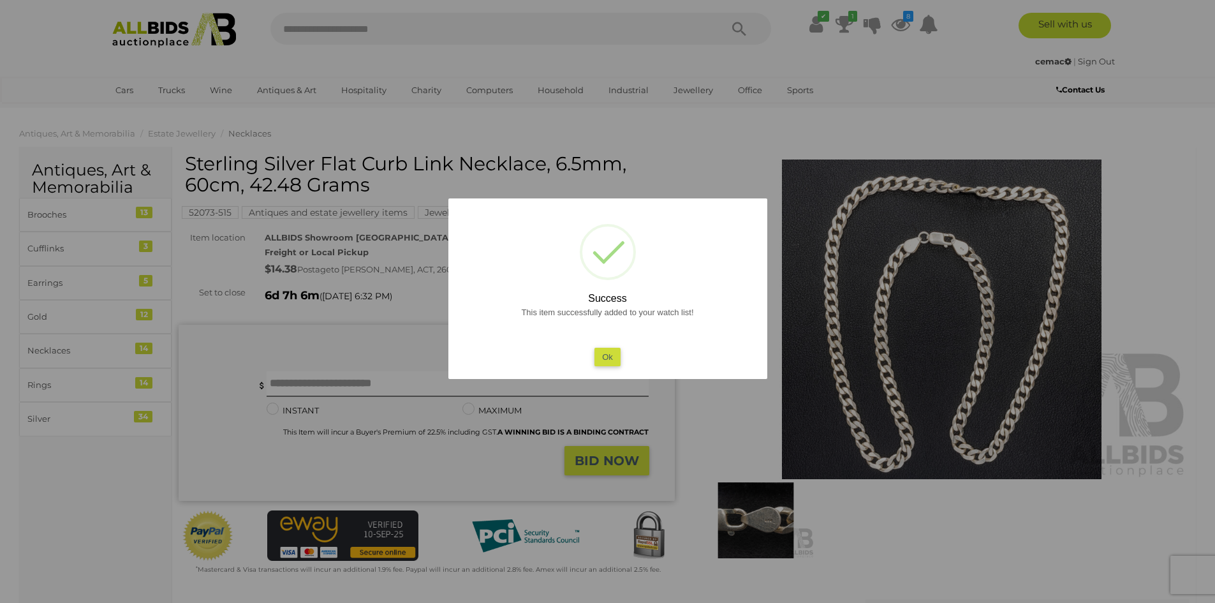
click at [607, 356] on button "Ok" at bounding box center [608, 357] width 26 height 19
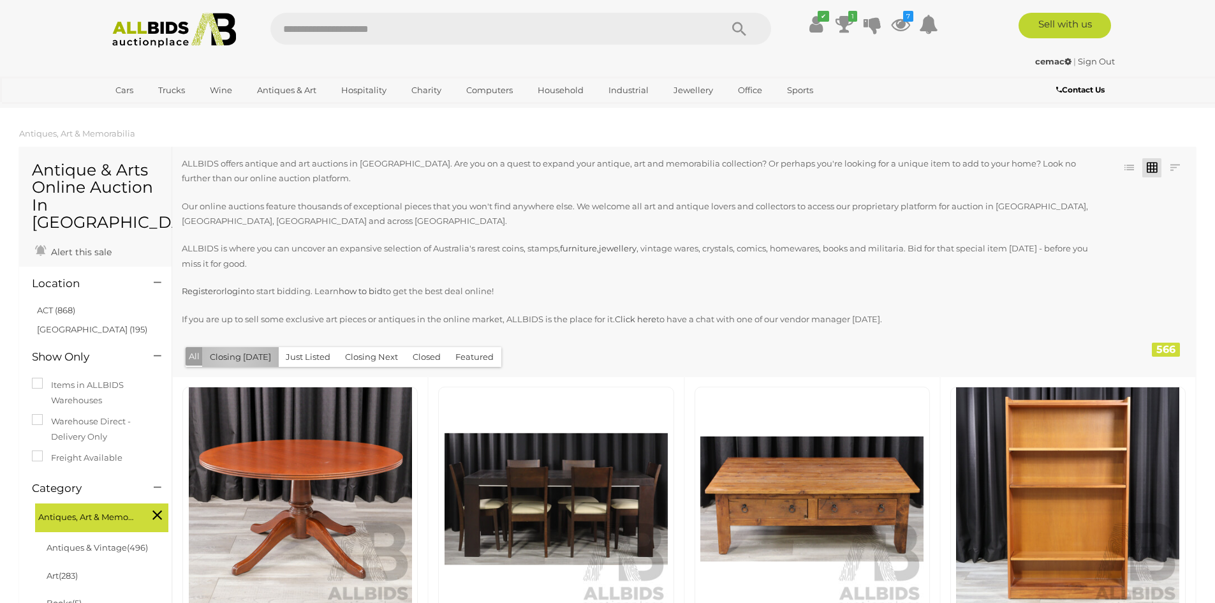
click at [232, 358] on button "Closing [DATE]" at bounding box center [240, 357] width 77 height 20
click at [1174, 170] on link at bounding box center [1175, 167] width 19 height 19
click at [1141, 237] on link "Lowest Bid" at bounding box center [1091, 237] width 190 height 22
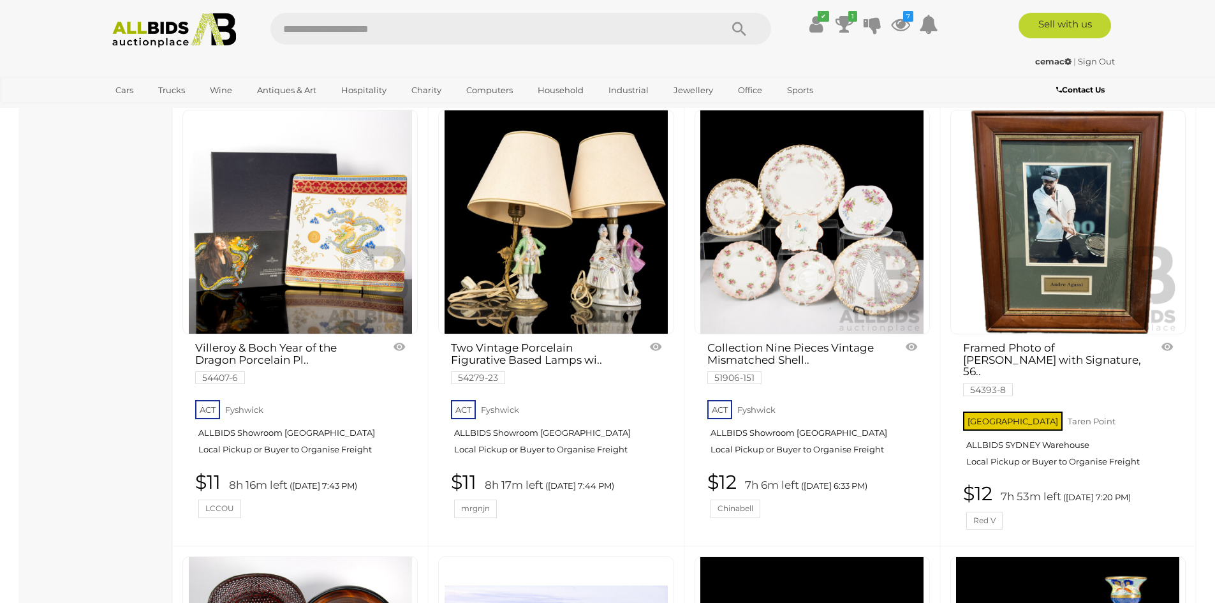
scroll to position [4658, 0]
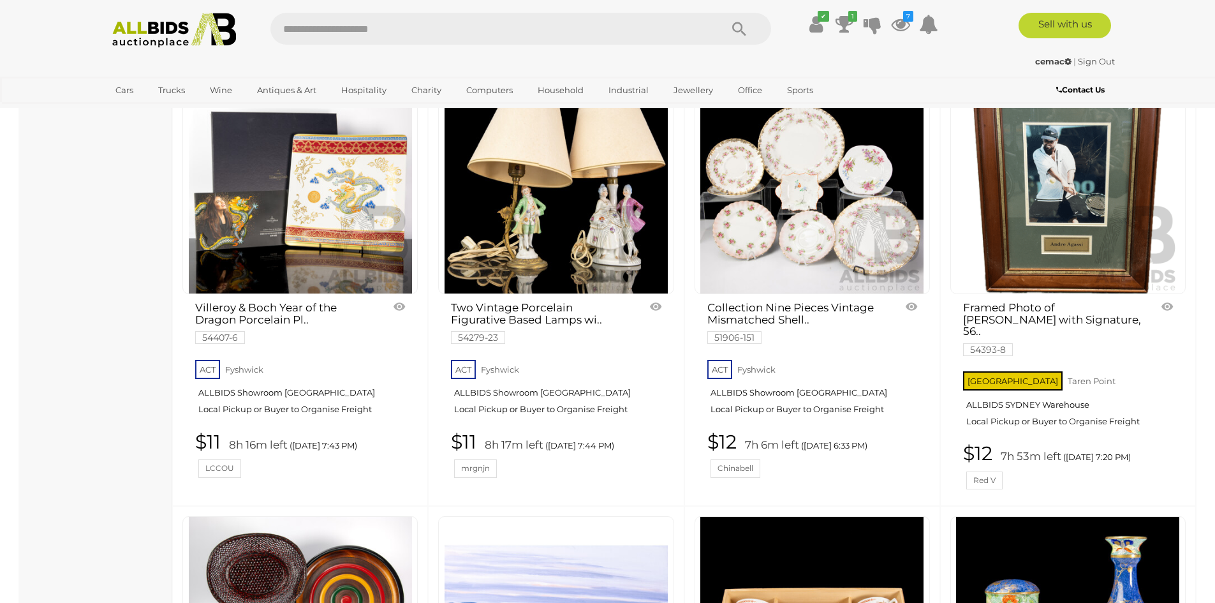
click at [341, 20] on input "text" at bounding box center [490, 29] width 438 height 32
type input "******"
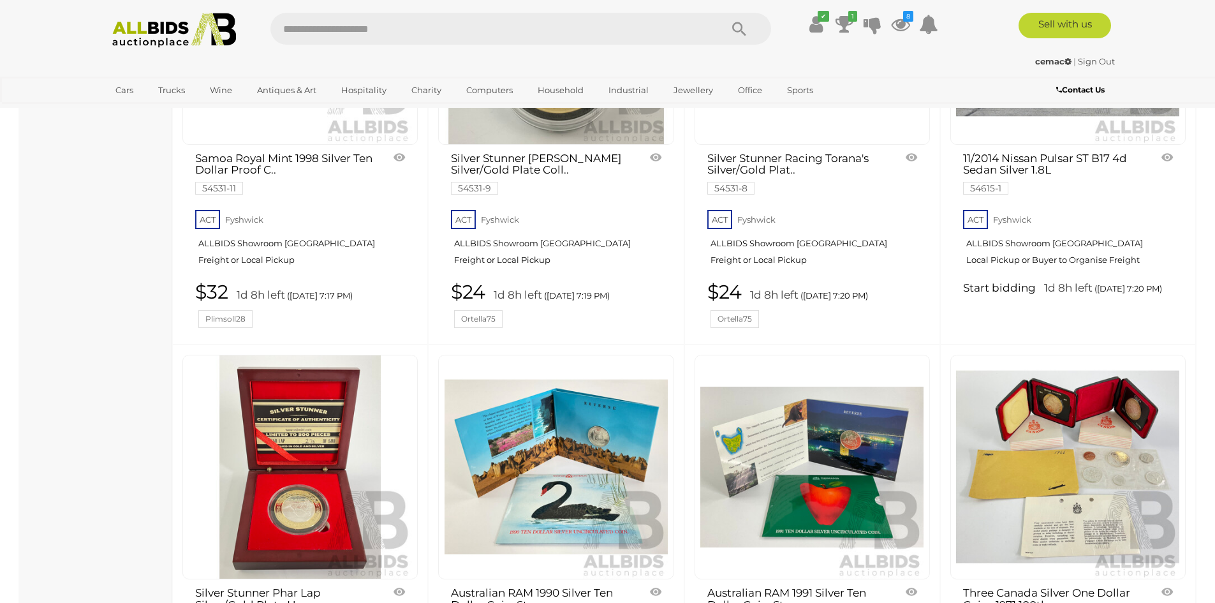
scroll to position [3062, 0]
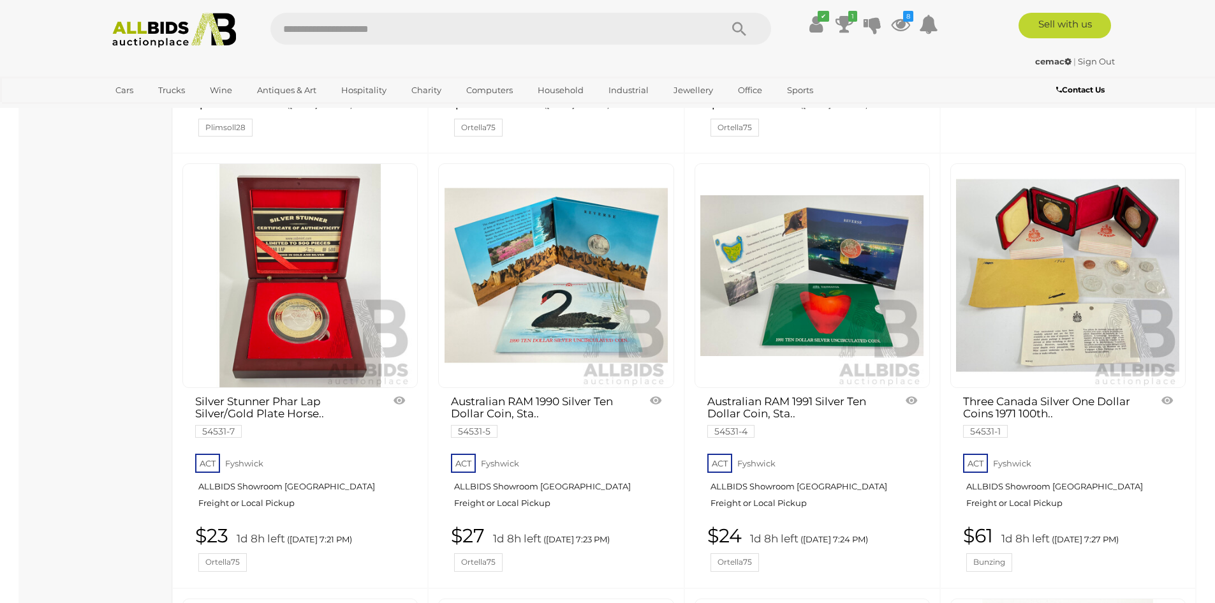
click at [1103, 58] on link "Sign Out" at bounding box center [1096, 61] width 37 height 10
